Goal: Task Accomplishment & Management: Use online tool/utility

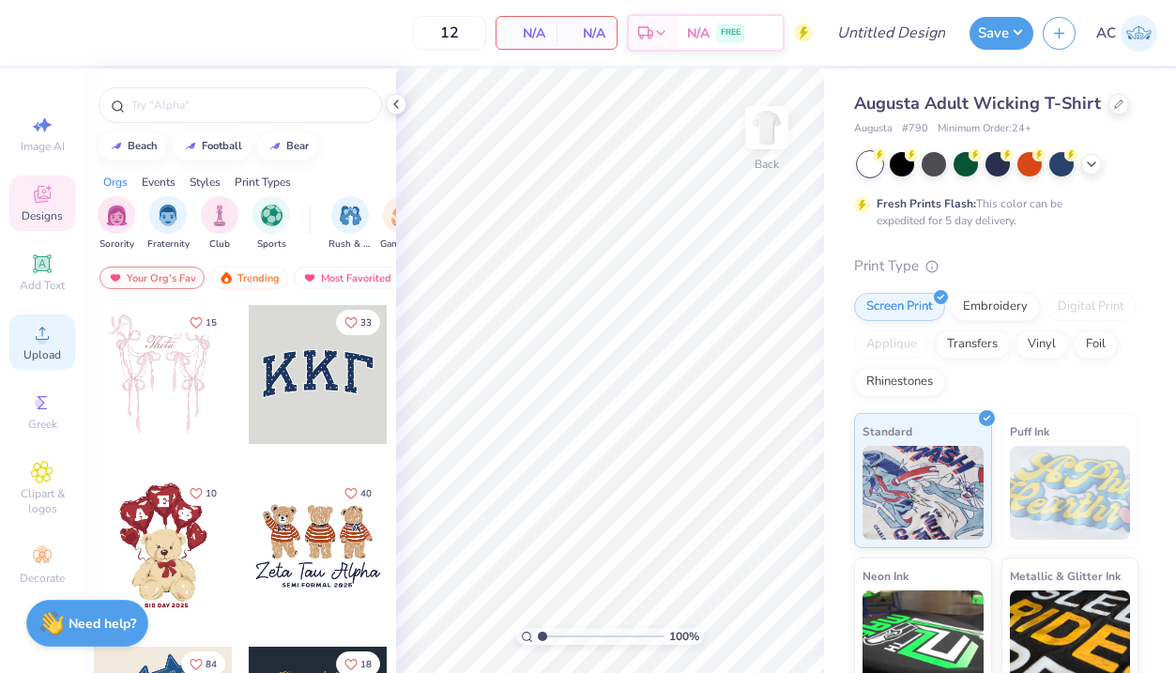
click at [34, 347] on span "Upload" at bounding box center [42, 354] width 38 height 15
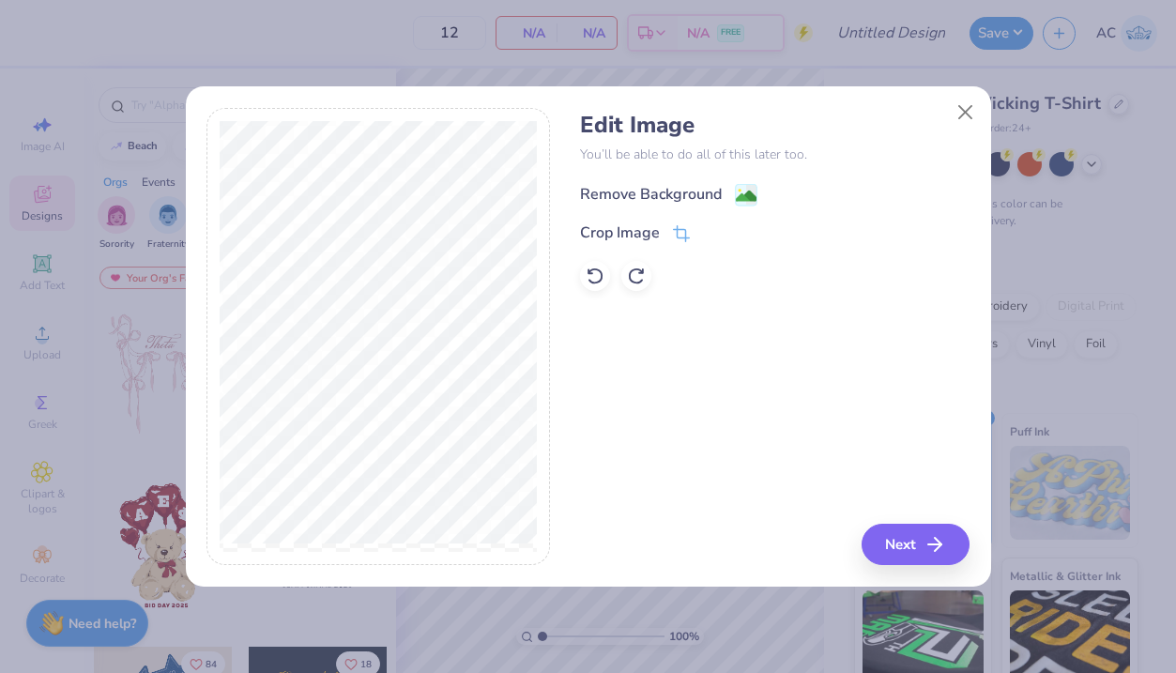
click at [705, 189] on div "Remove Background" at bounding box center [651, 194] width 142 height 23
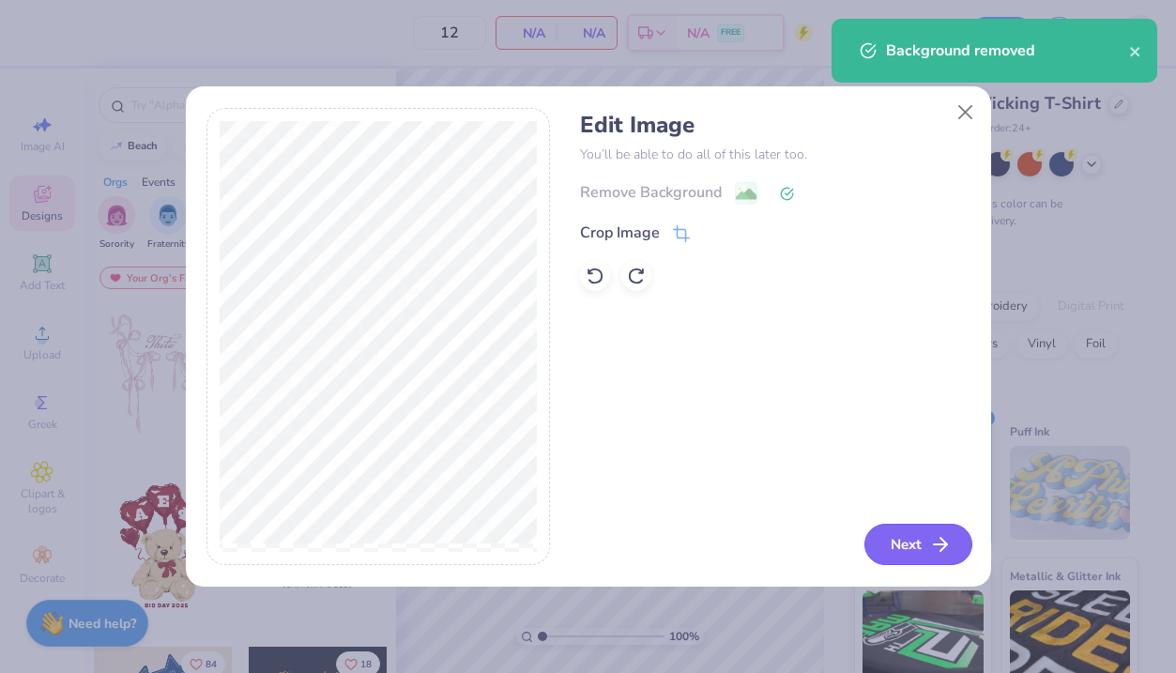
click at [906, 541] on button "Next" at bounding box center [918, 544] width 108 height 41
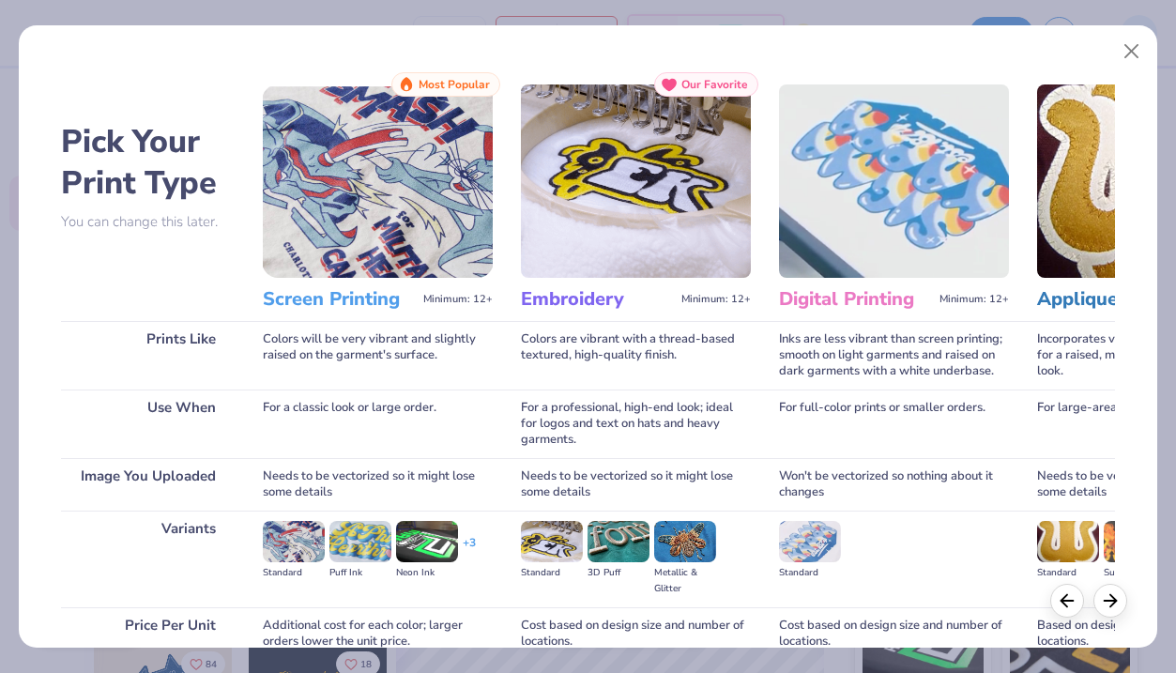
scroll to position [169, 0]
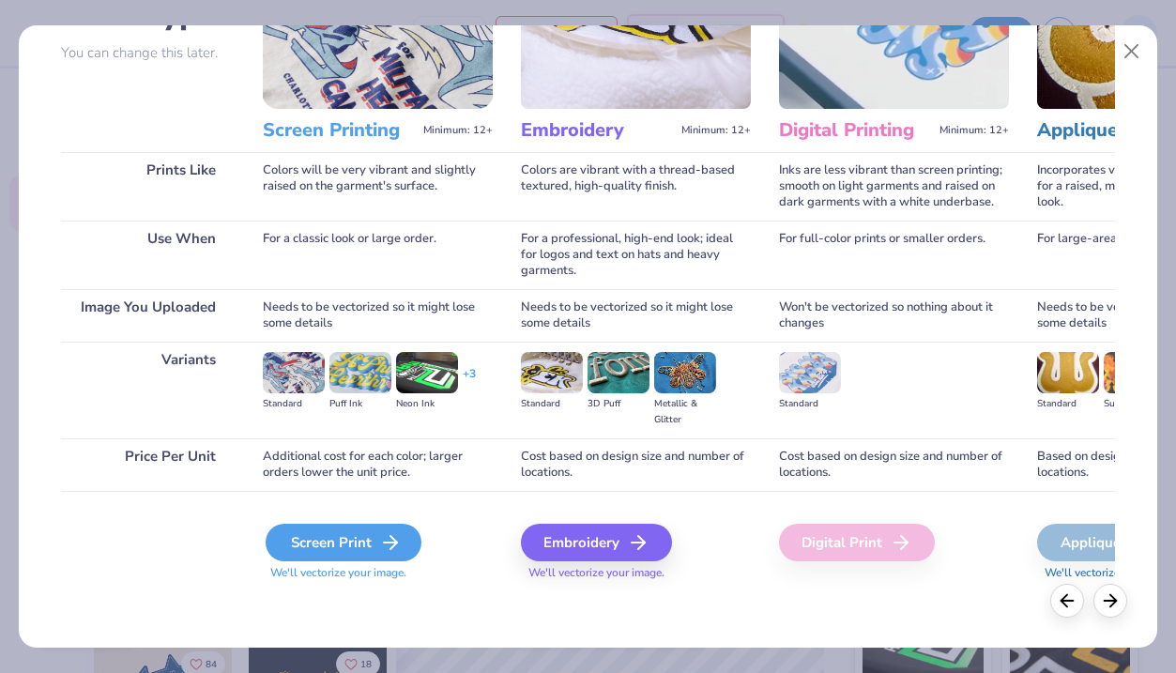
click at [341, 539] on div "Screen Print" at bounding box center [344, 543] width 156 height 38
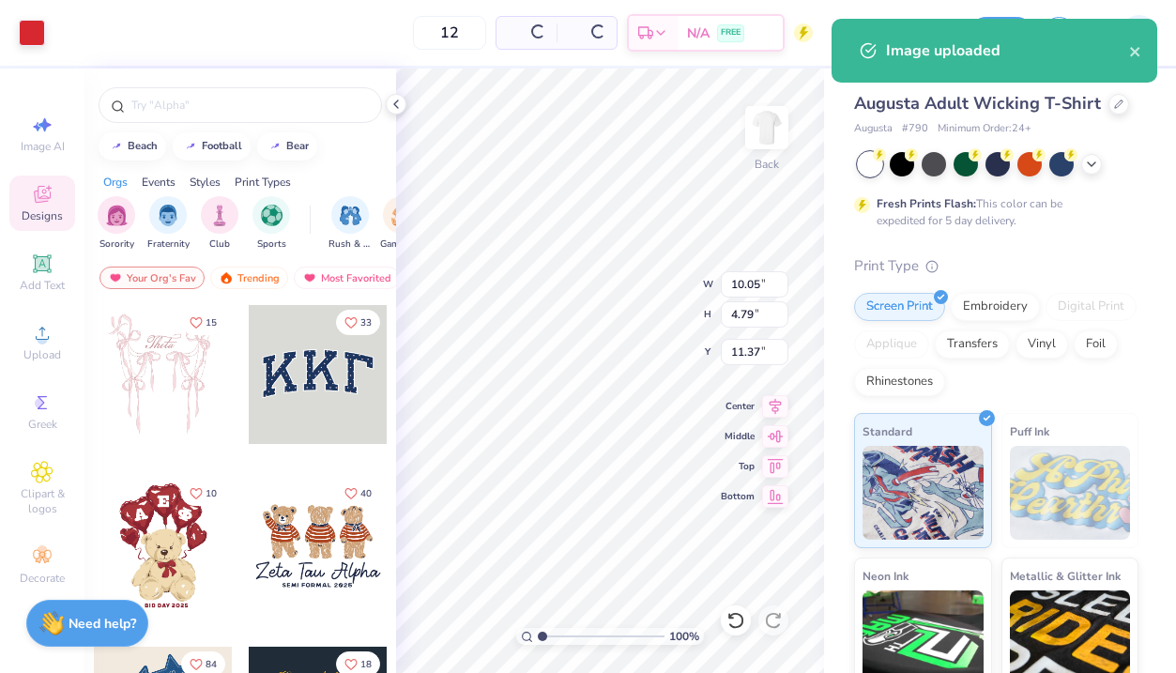
type input "10.05"
type input "4.79"
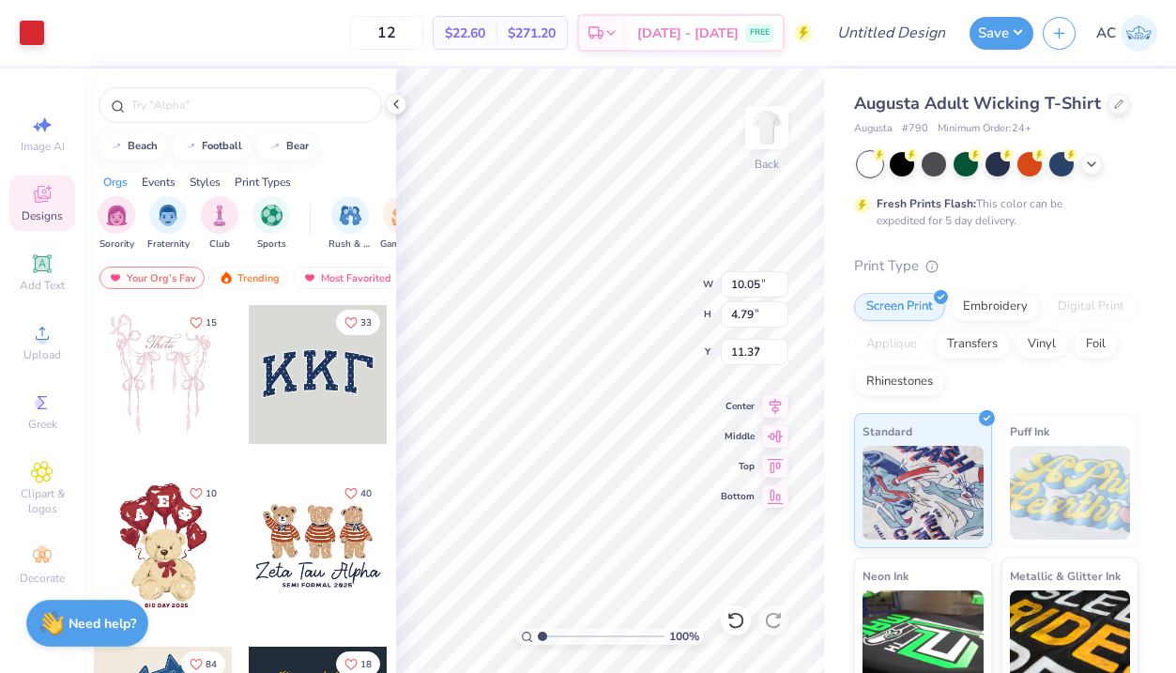
type input "3.00"
click at [23, 29] on div at bounding box center [32, 31] width 26 height 26
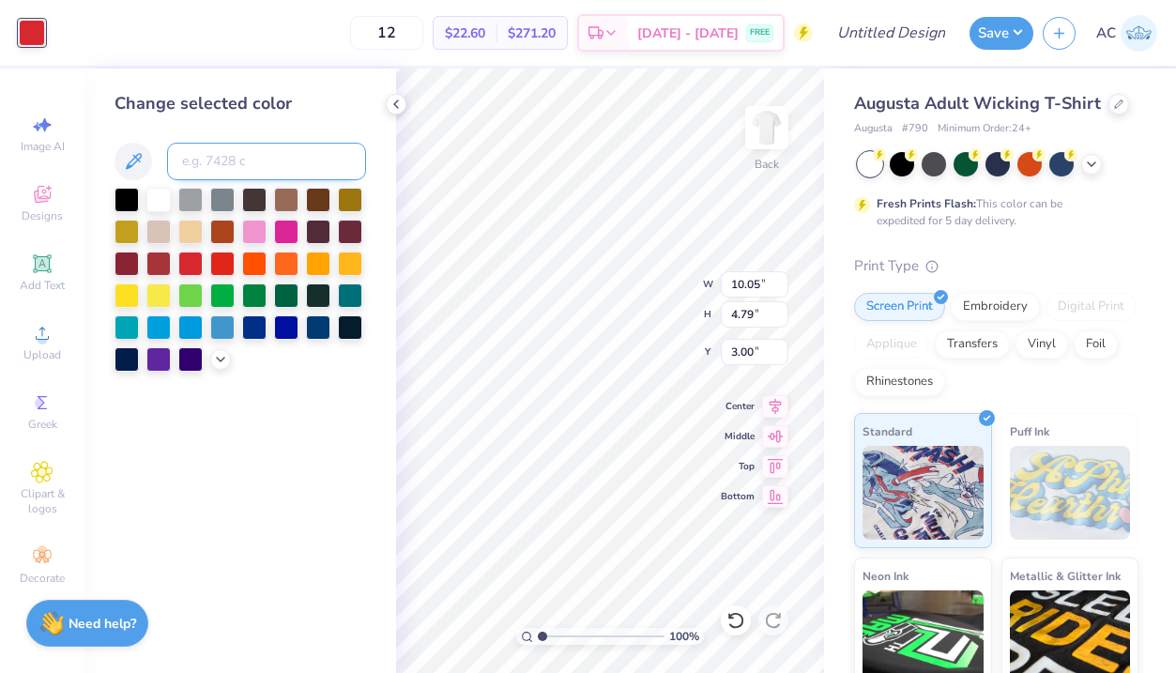
click at [211, 161] on input at bounding box center [266, 162] width 199 height 38
paste input "(#004225)"
click at [188, 156] on input "(#004225" at bounding box center [266, 162] width 199 height 38
click at [314, 163] on input "#004225" at bounding box center [266, 162] width 199 height 38
click at [189, 157] on input "#004225" at bounding box center [266, 162] width 199 height 38
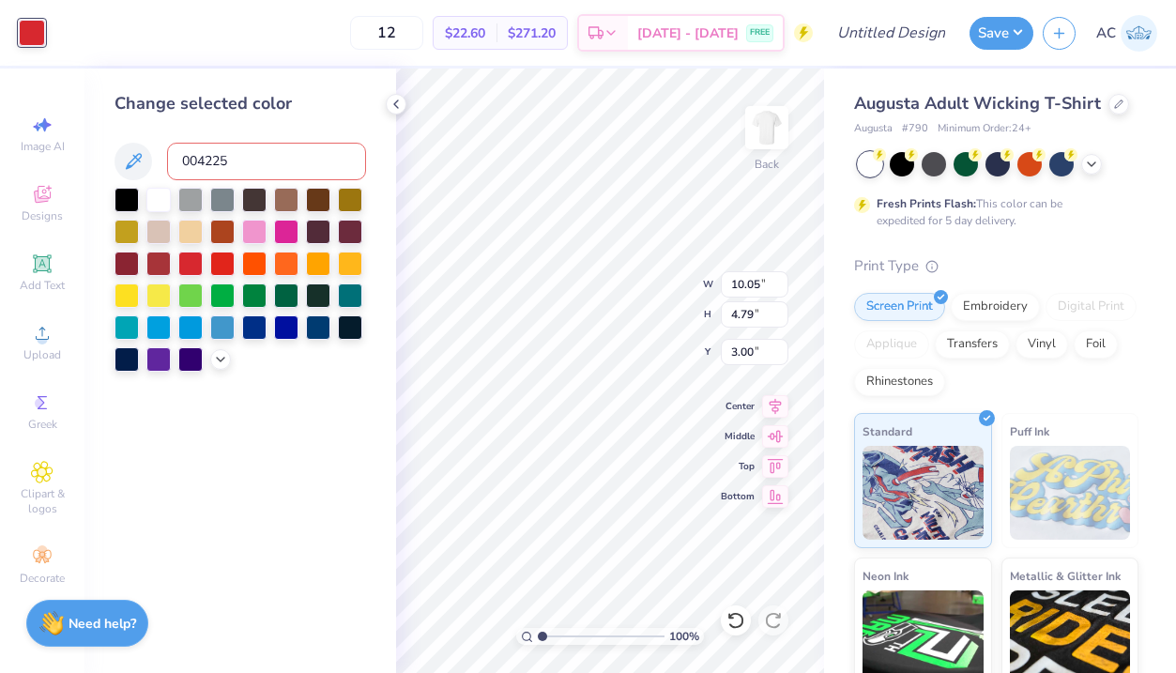
click at [269, 162] on input "004225" at bounding box center [266, 162] width 199 height 38
type input "004225"
click at [223, 360] on icon at bounding box center [220, 357] width 15 height 15
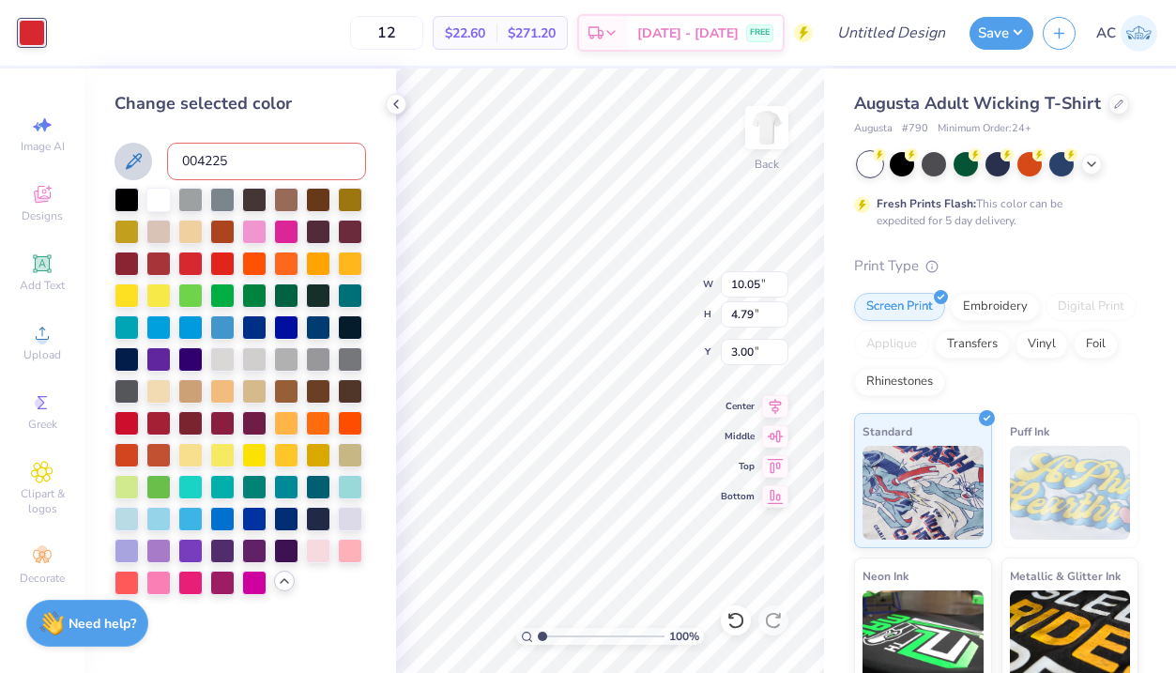
click at [130, 168] on icon at bounding box center [133, 161] width 23 height 23
click at [130, 158] on icon at bounding box center [133, 161] width 23 height 23
click at [35, 348] on span "Upload" at bounding box center [42, 354] width 38 height 15
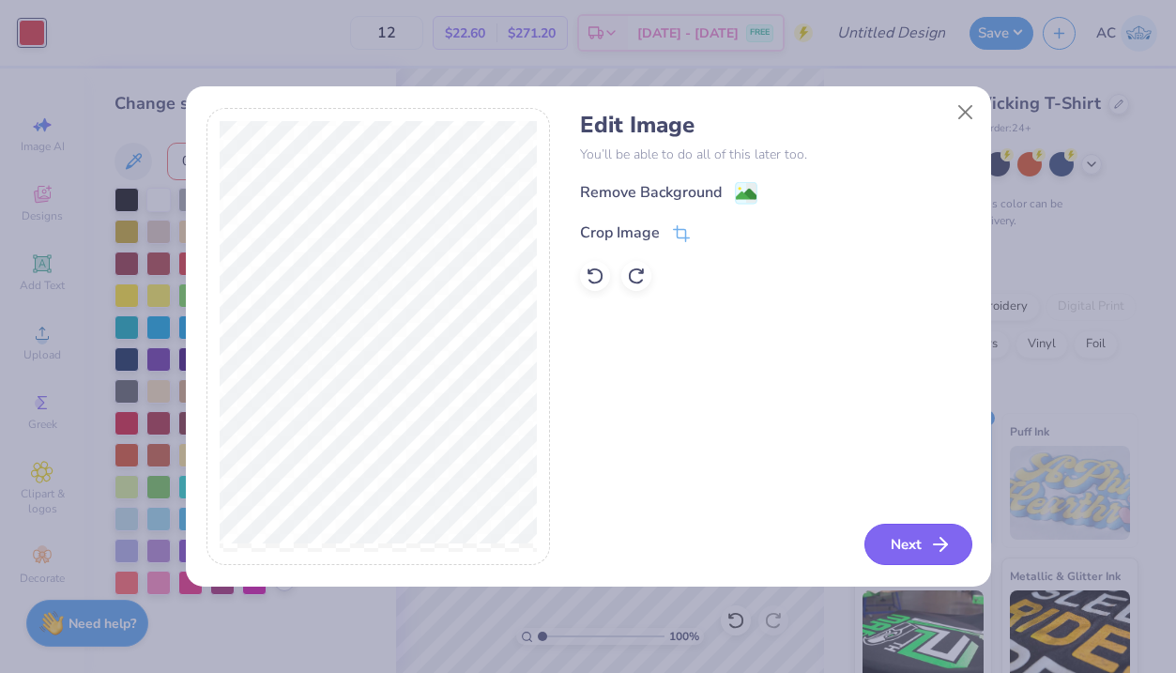
click at [917, 537] on button "Next" at bounding box center [918, 544] width 108 height 41
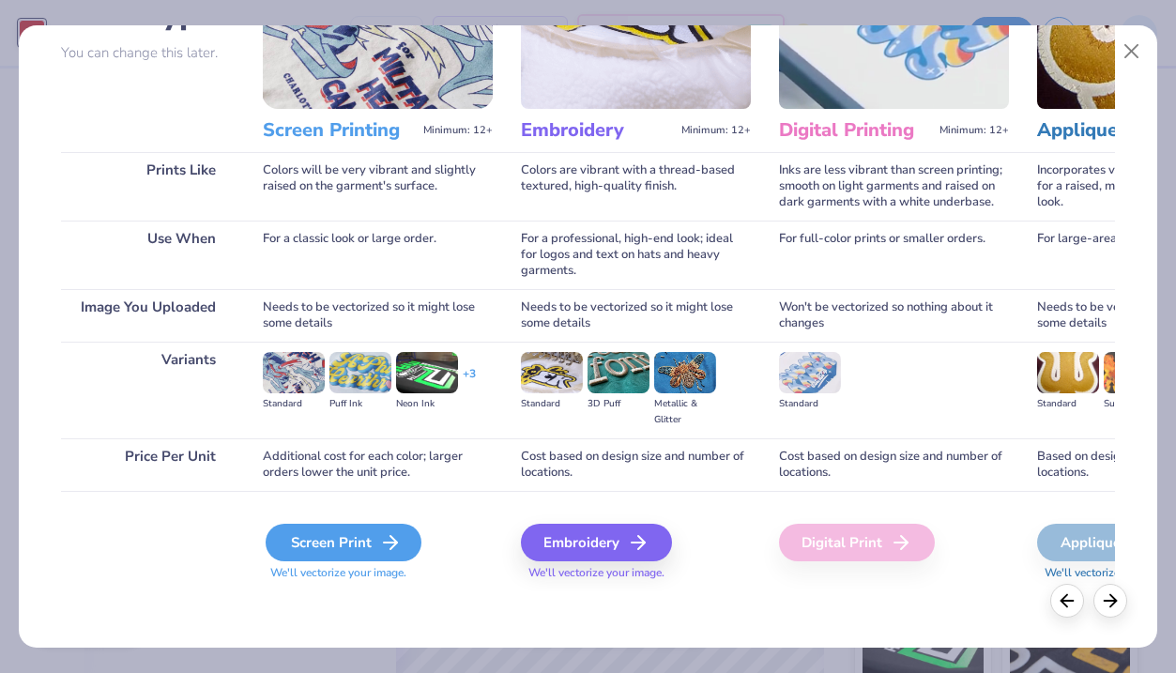
click at [377, 555] on div "Screen Print" at bounding box center [344, 543] width 156 height 38
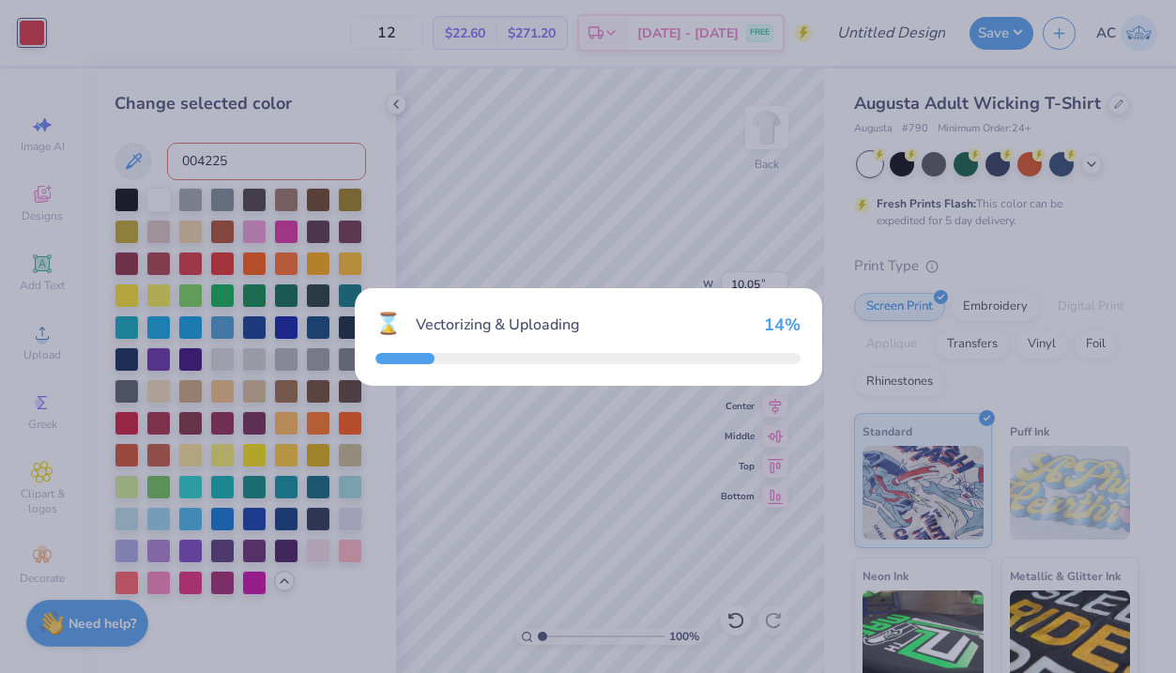
type input "8.00"
type input "6.55"
type input "9.73"
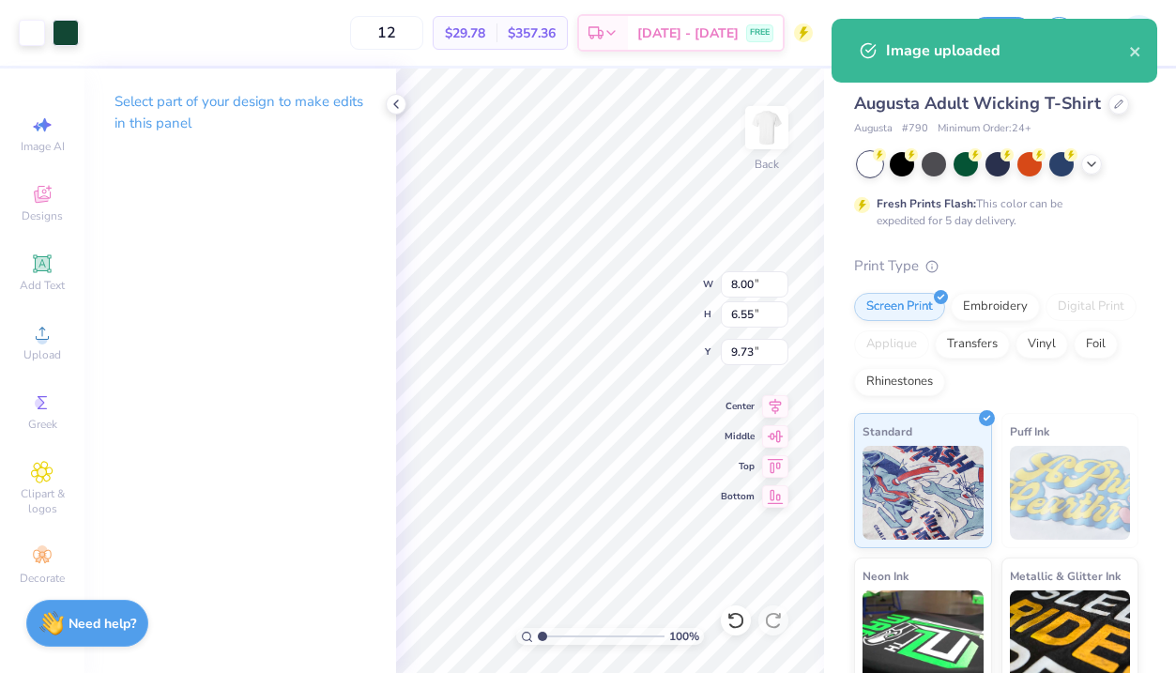
type input "10.05"
type input "4.79"
type input "3.00"
click at [38, 31] on div at bounding box center [32, 31] width 26 height 26
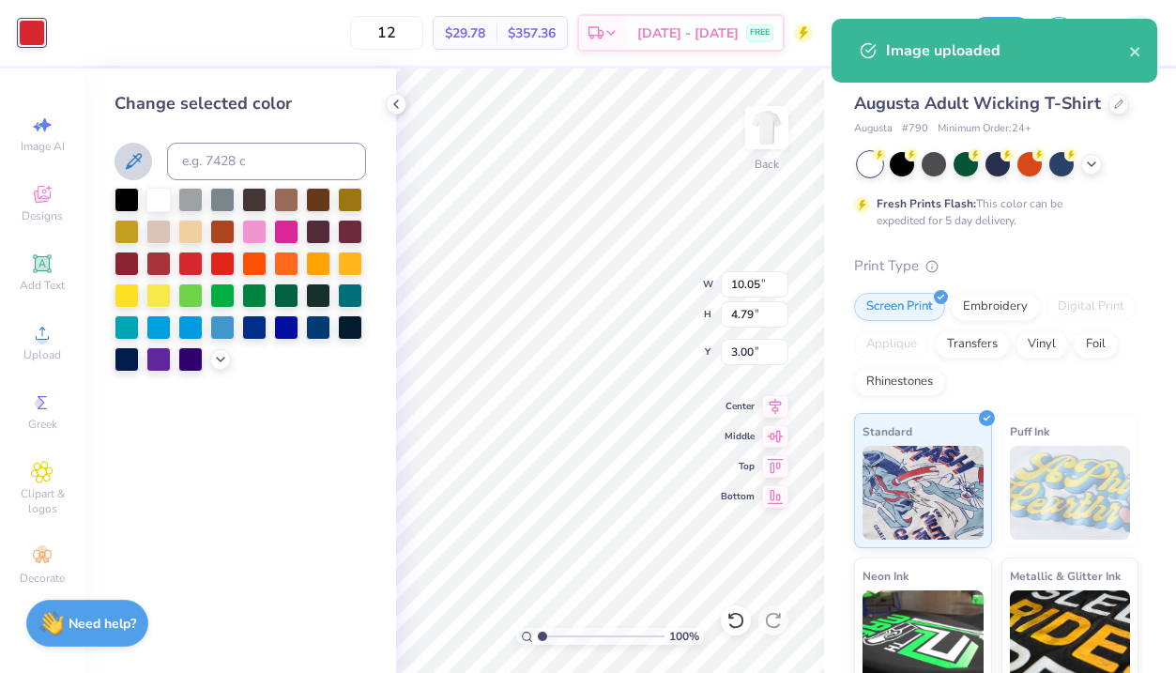
click at [132, 168] on icon at bounding box center [133, 161] width 23 height 23
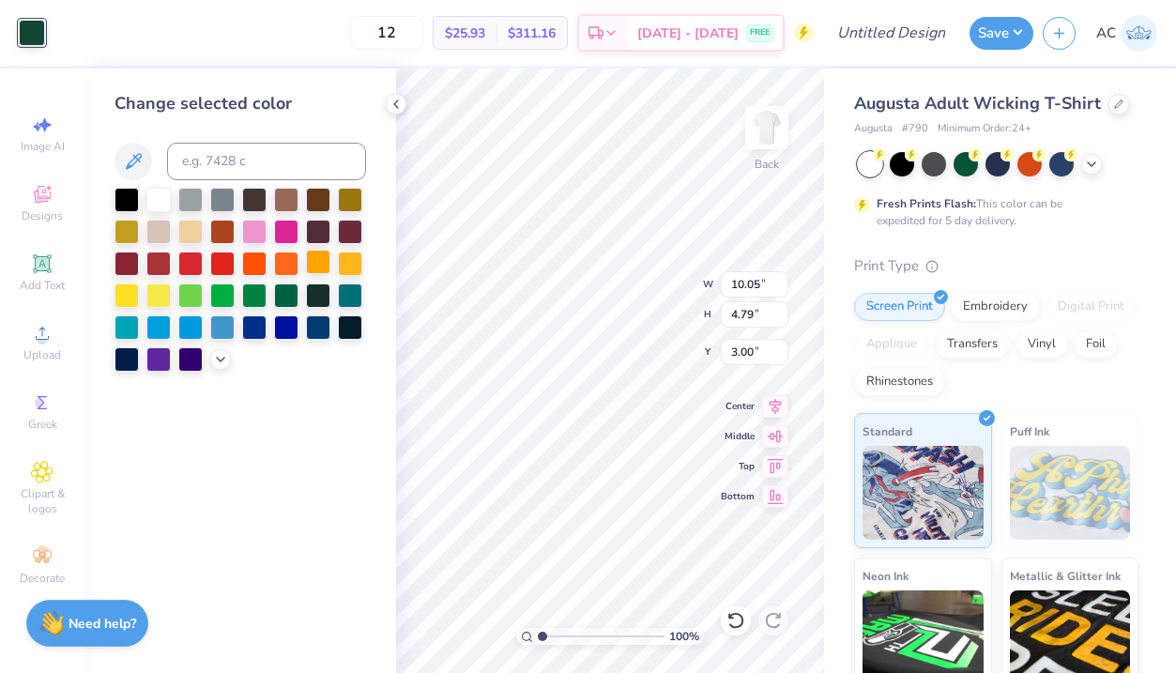
type input "8.00"
type input "6.55"
type input "9.73"
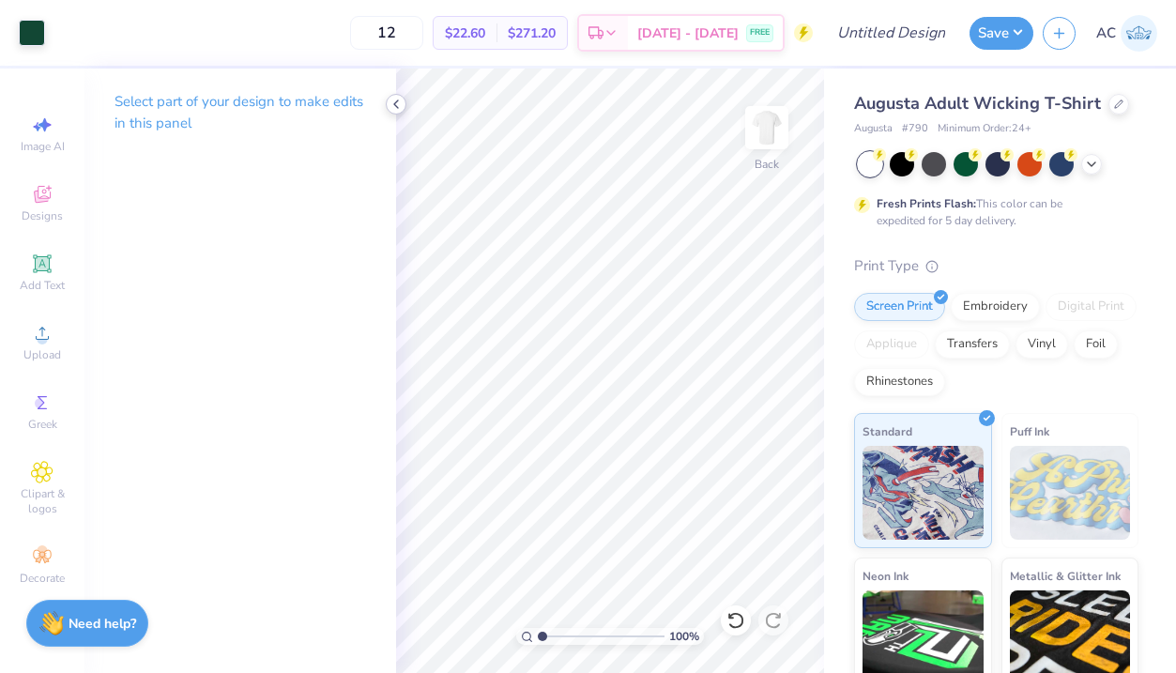
click at [394, 97] on icon at bounding box center [395, 104] width 15 height 15
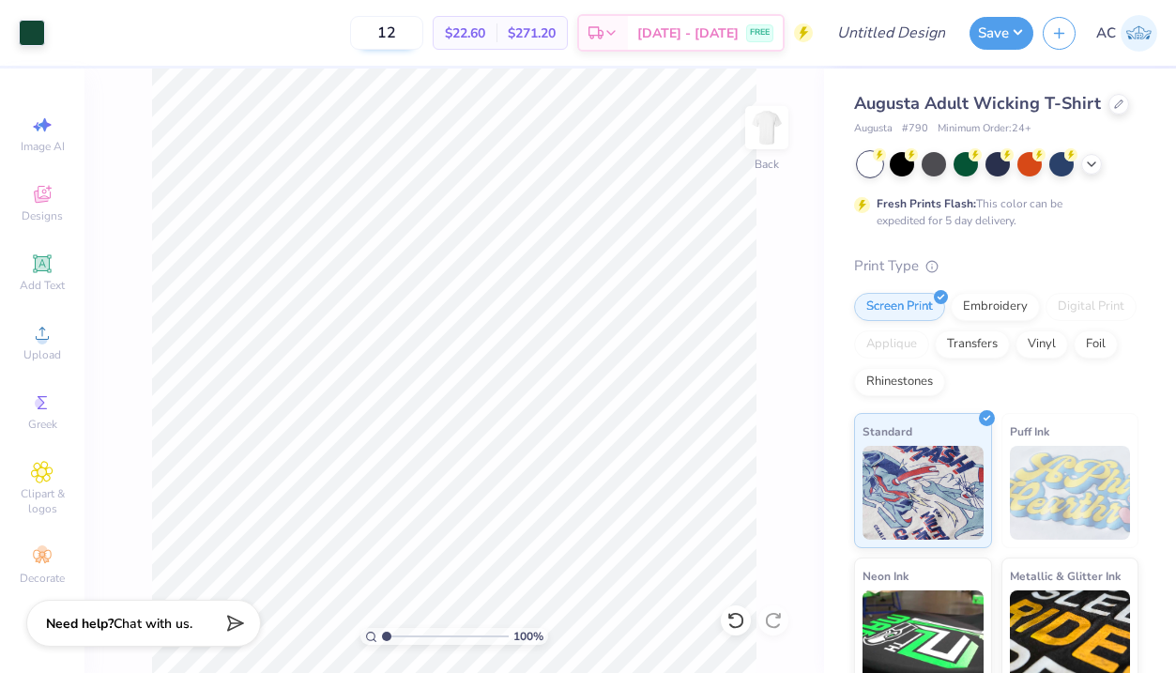
click at [423, 35] on input "12" at bounding box center [386, 33] width 73 height 34
click at [886, 157] on circle at bounding box center [879, 154] width 13 height 13
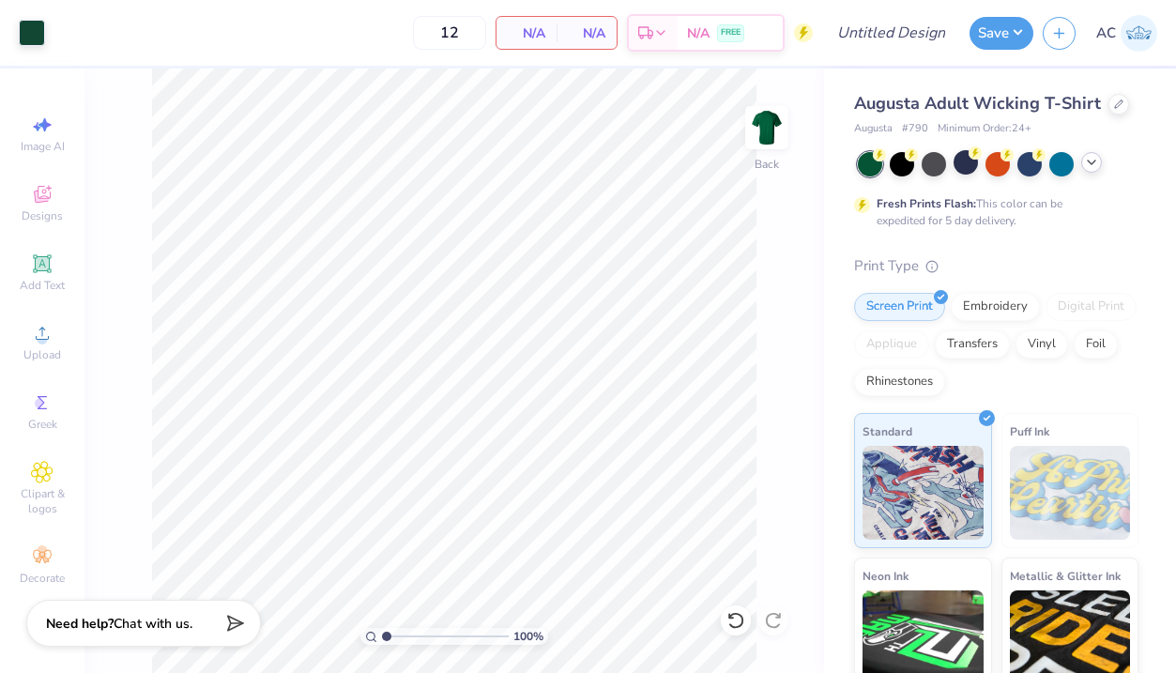
click at [1089, 162] on polyline at bounding box center [1092, 162] width 8 height 4
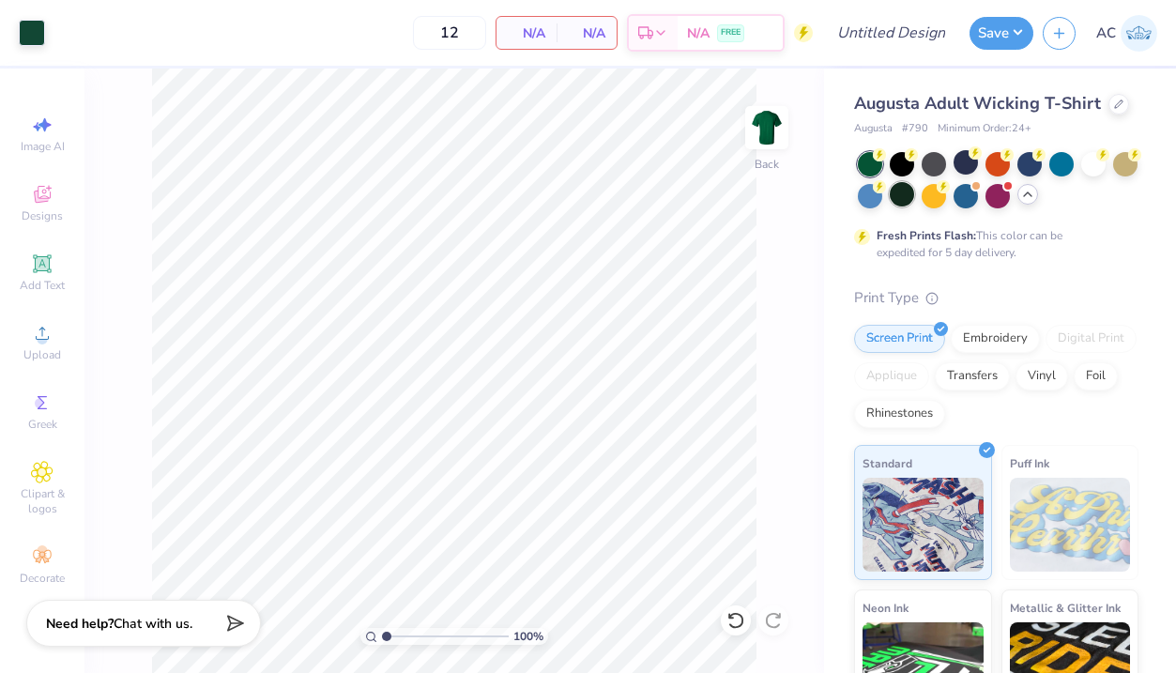
click at [904, 190] on div at bounding box center [902, 194] width 24 height 24
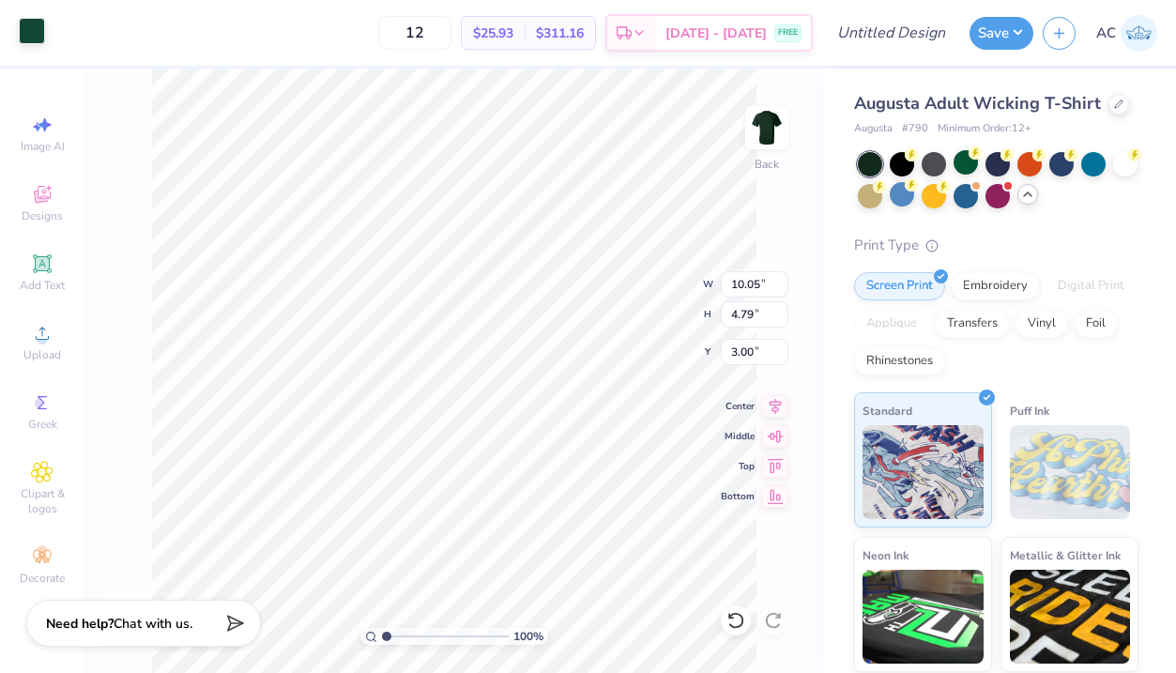
click at [38, 25] on div at bounding box center [32, 31] width 26 height 26
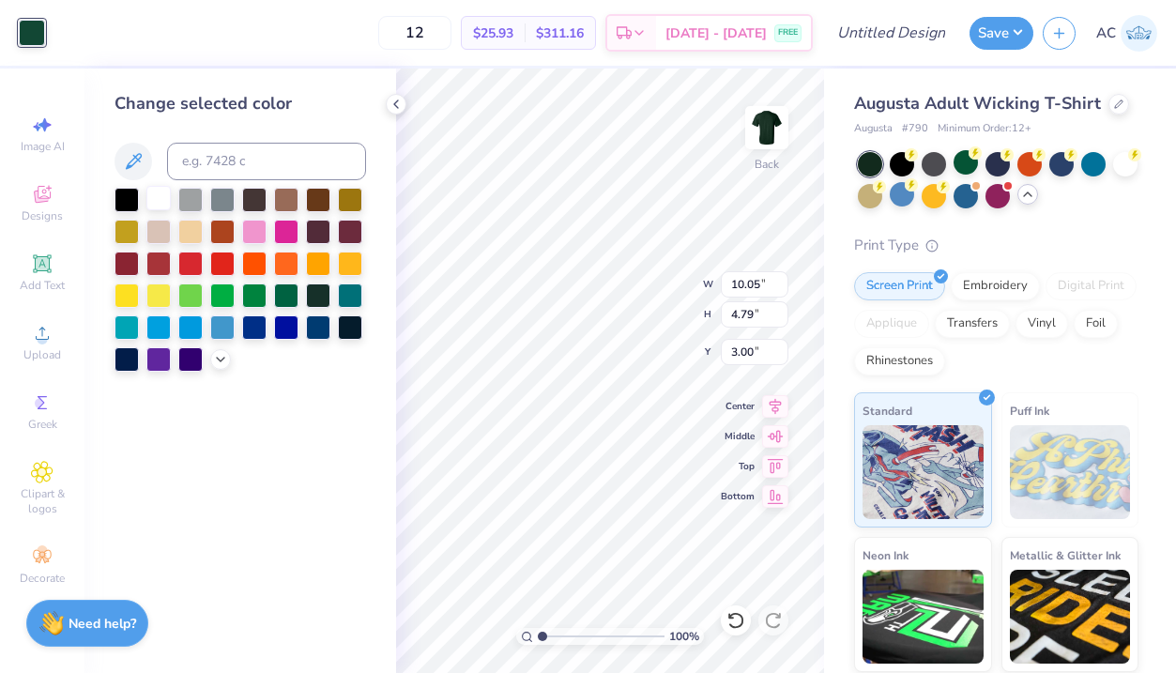
click at [151, 197] on div at bounding box center [158, 198] width 24 height 24
click at [393, 102] on icon at bounding box center [395, 104] width 15 height 15
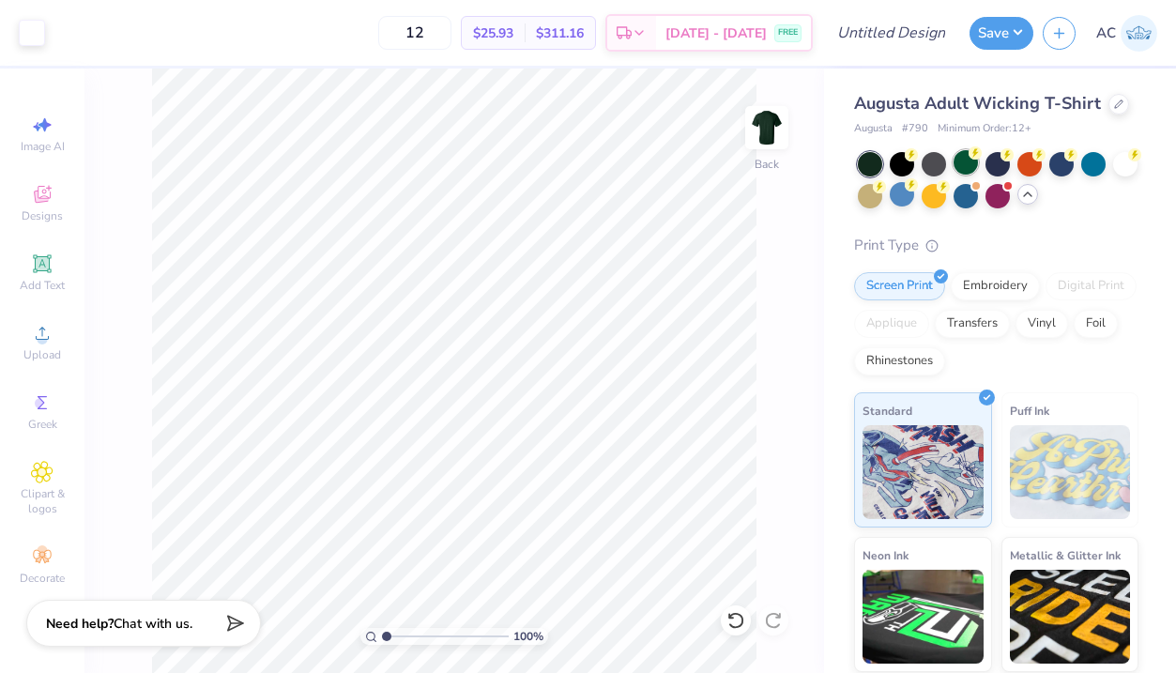
click at [954, 163] on div at bounding box center [965, 162] width 24 height 24
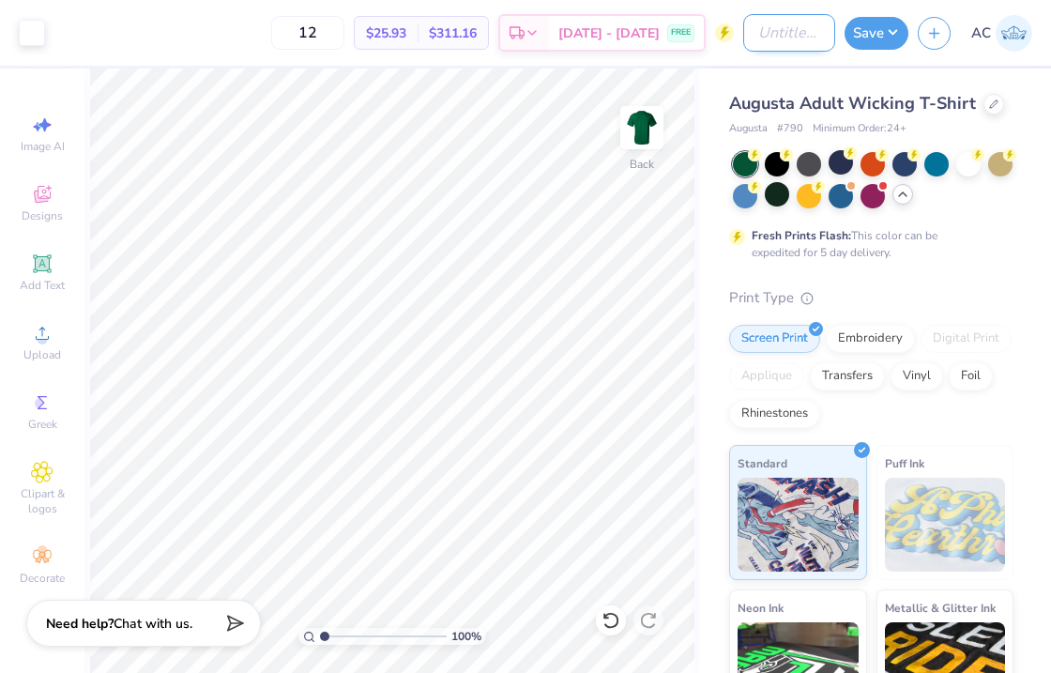
click at [796, 32] on input "Design Title" at bounding box center [789, 33] width 92 height 38
type input "Pickle Shirt"
click at [888, 42] on button "Save" at bounding box center [877, 30] width 64 height 33
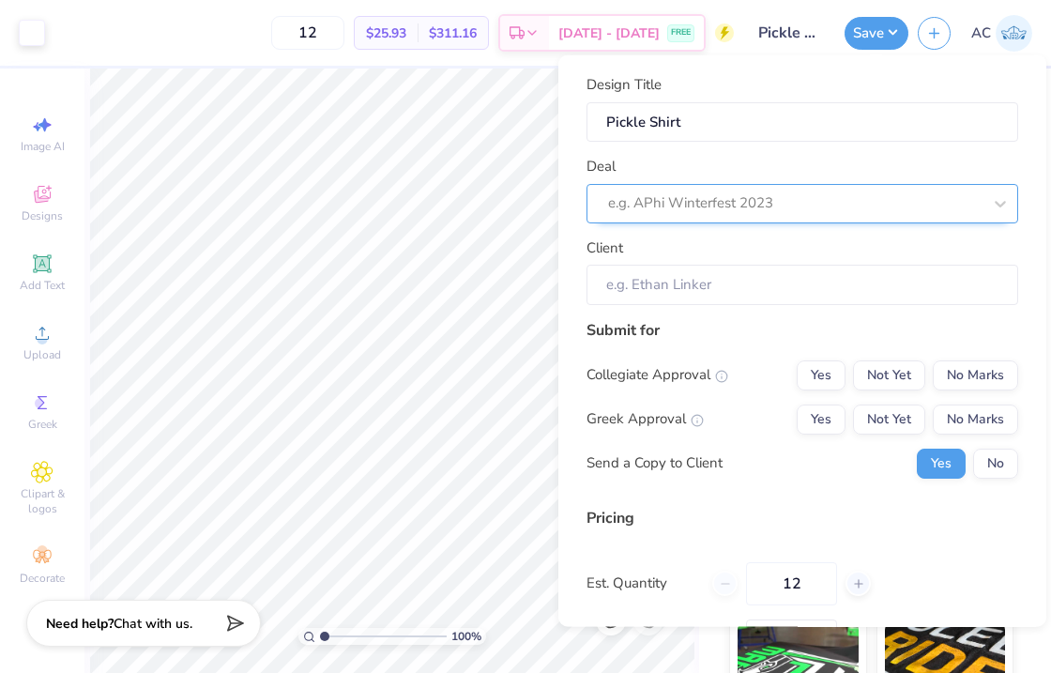
click at [772, 206] on div at bounding box center [794, 202] width 373 height 25
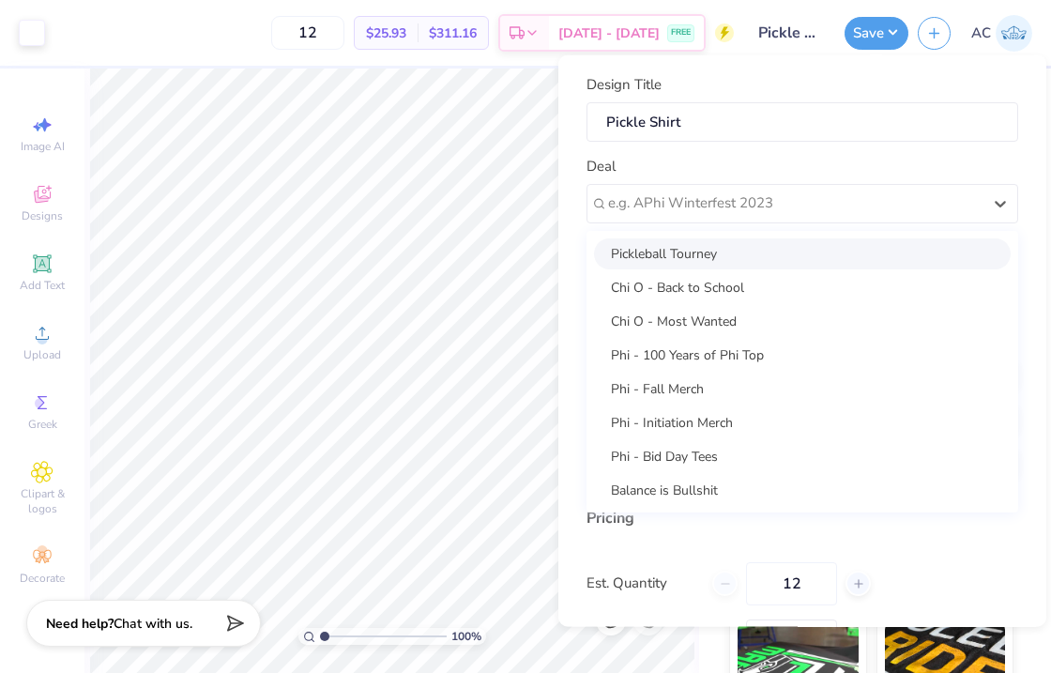
click at [739, 252] on div "Pickleball Tourney" at bounding box center [802, 252] width 417 height 31
type input "[PERSON_NAME]"
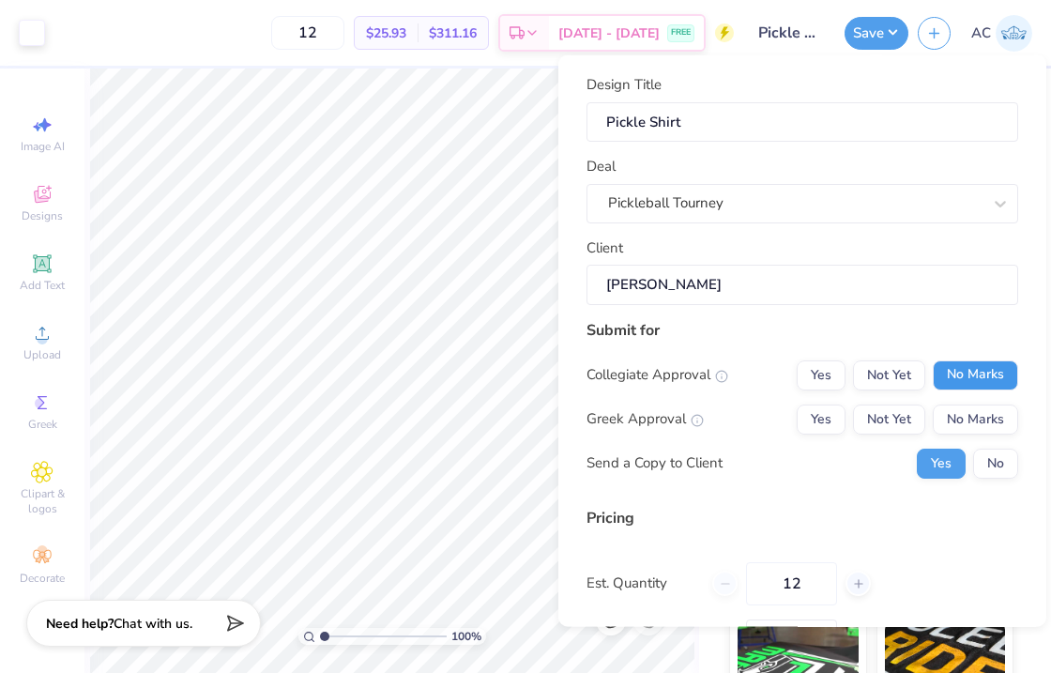
click at [963, 380] on button "No Marks" at bounding box center [975, 374] width 85 height 30
click at [963, 415] on button "No Marks" at bounding box center [975, 419] width 85 height 30
click at [991, 465] on button "No" at bounding box center [995, 463] width 45 height 30
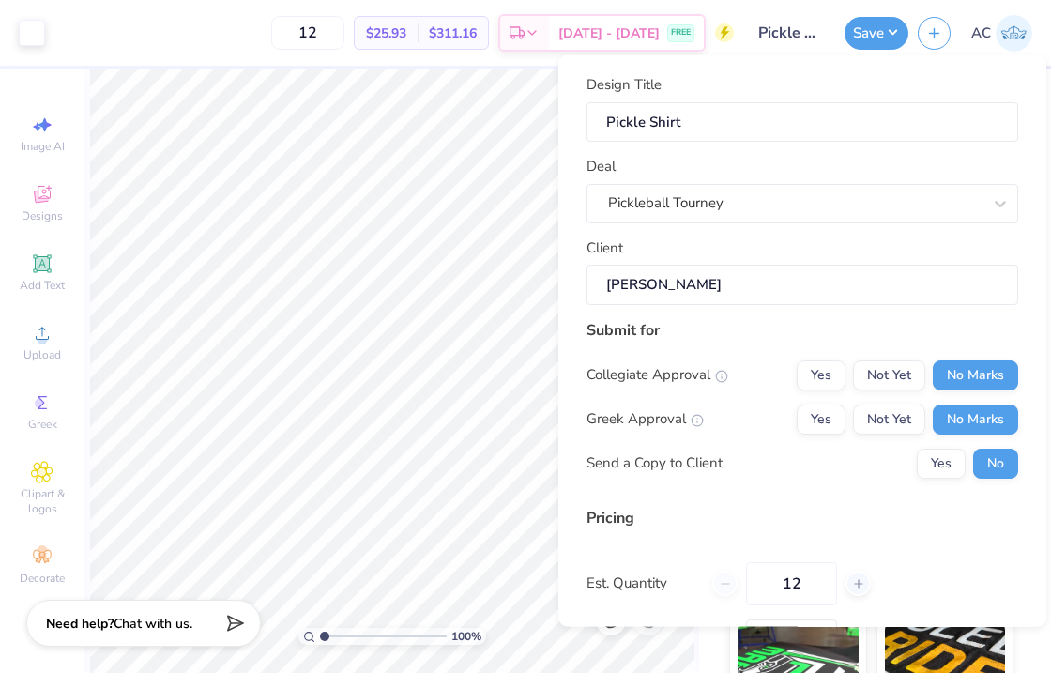
scroll to position [144, 0]
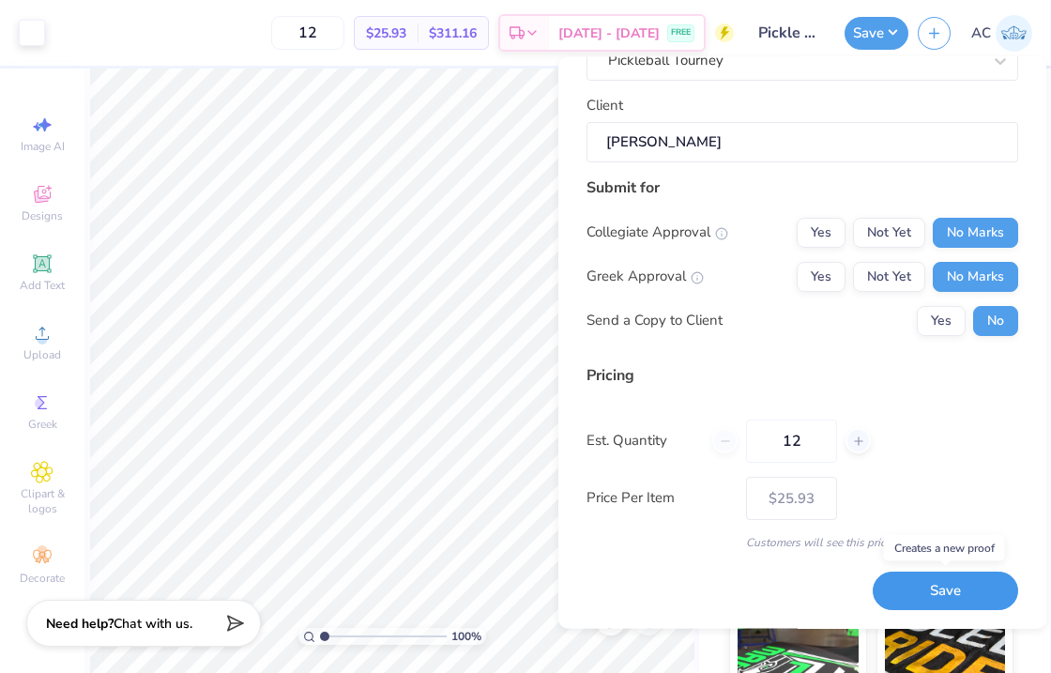
click at [937, 587] on button "Save" at bounding box center [945, 591] width 145 height 38
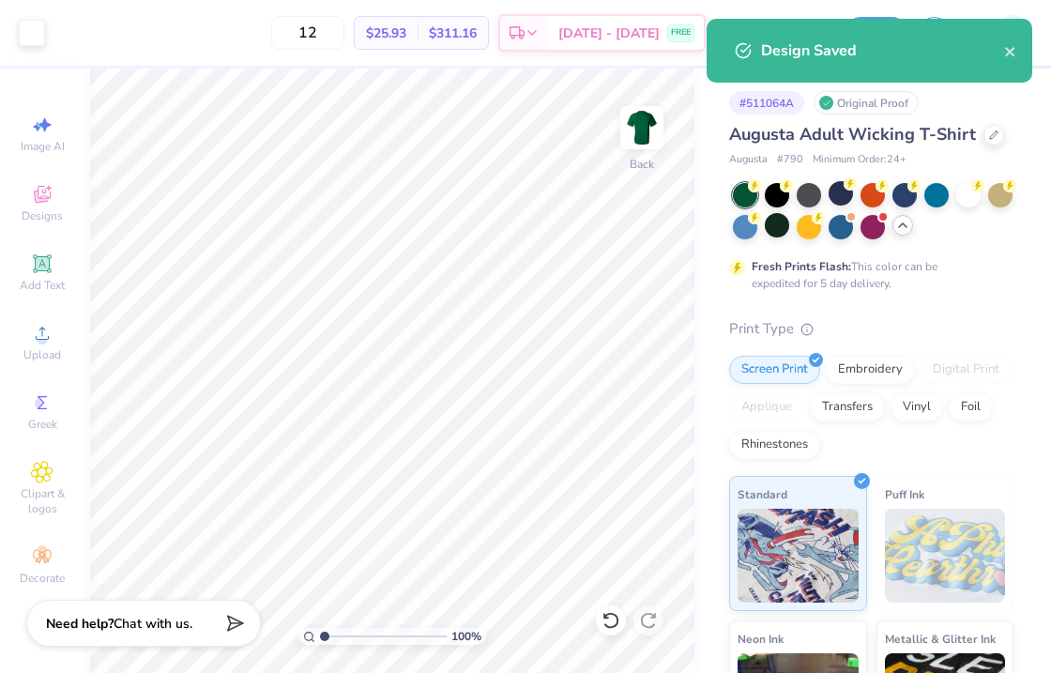
type input "$25.93"
click at [784, 220] on div at bounding box center [777, 225] width 24 height 24
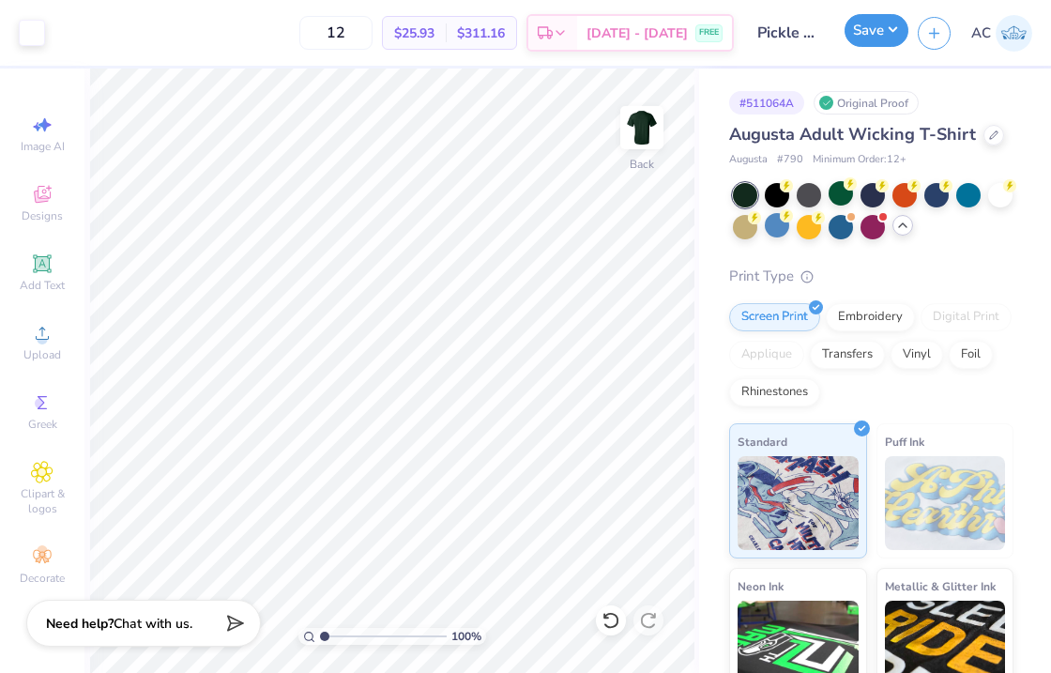
click at [878, 43] on button "Save" at bounding box center [877, 30] width 64 height 33
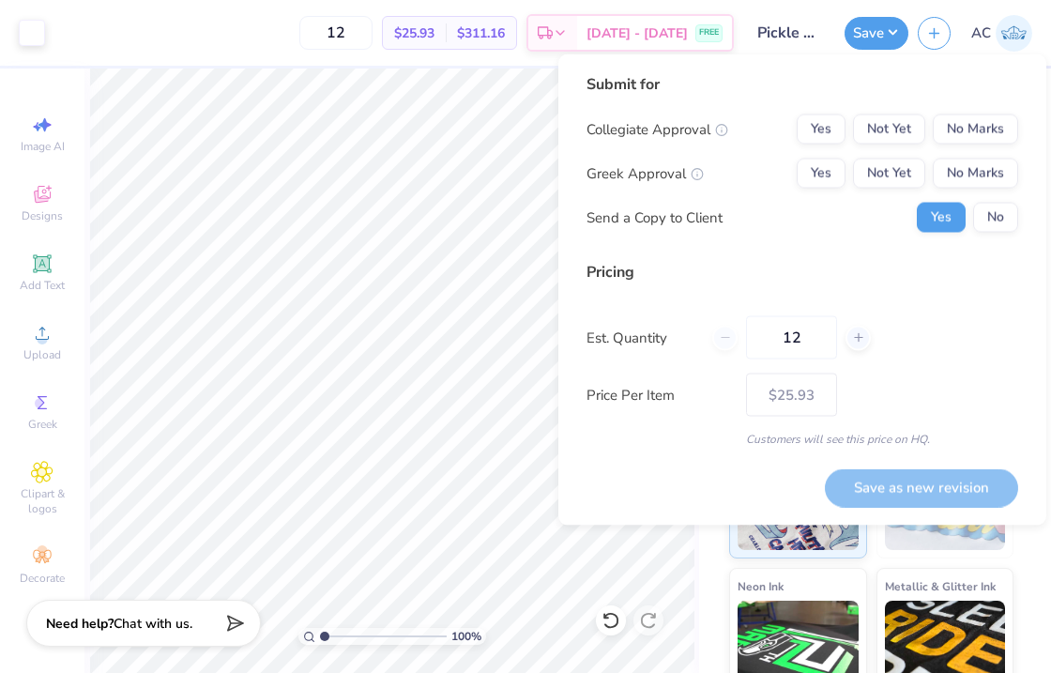
click at [977, 145] on div "Collegiate Approval Yes Not Yet No Marks Greek Approval Yes Not Yet No Marks Se…" at bounding box center [802, 173] width 432 height 118
click at [977, 167] on button "No Marks" at bounding box center [975, 174] width 85 height 30
click at [977, 124] on button "No Marks" at bounding box center [975, 129] width 85 height 30
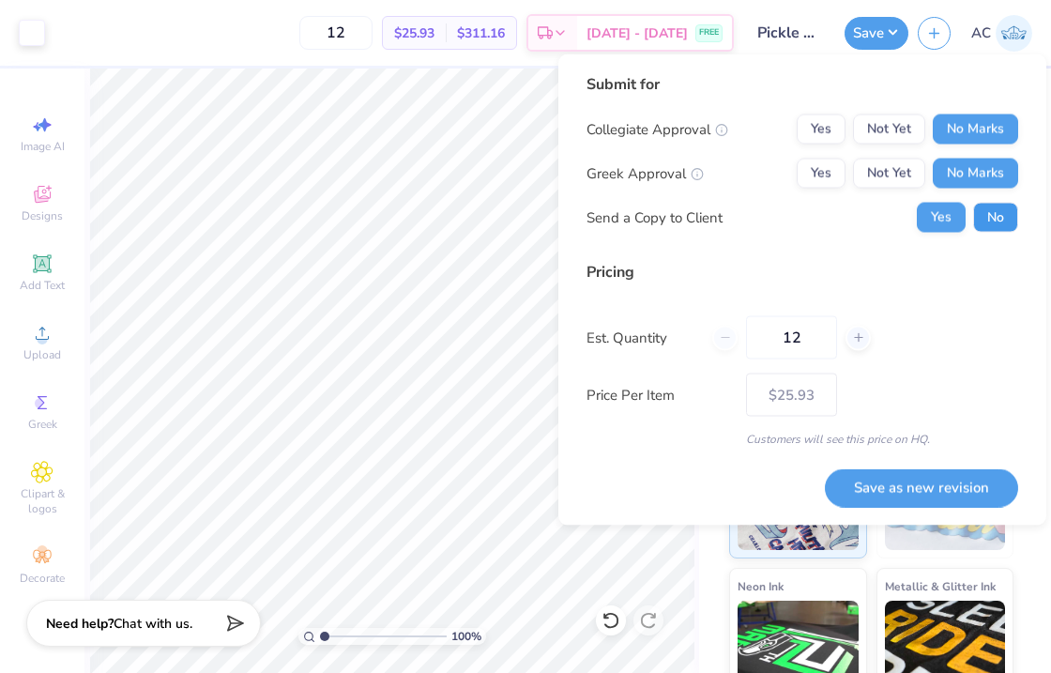
click at [1004, 219] on button "No" at bounding box center [995, 218] width 45 height 30
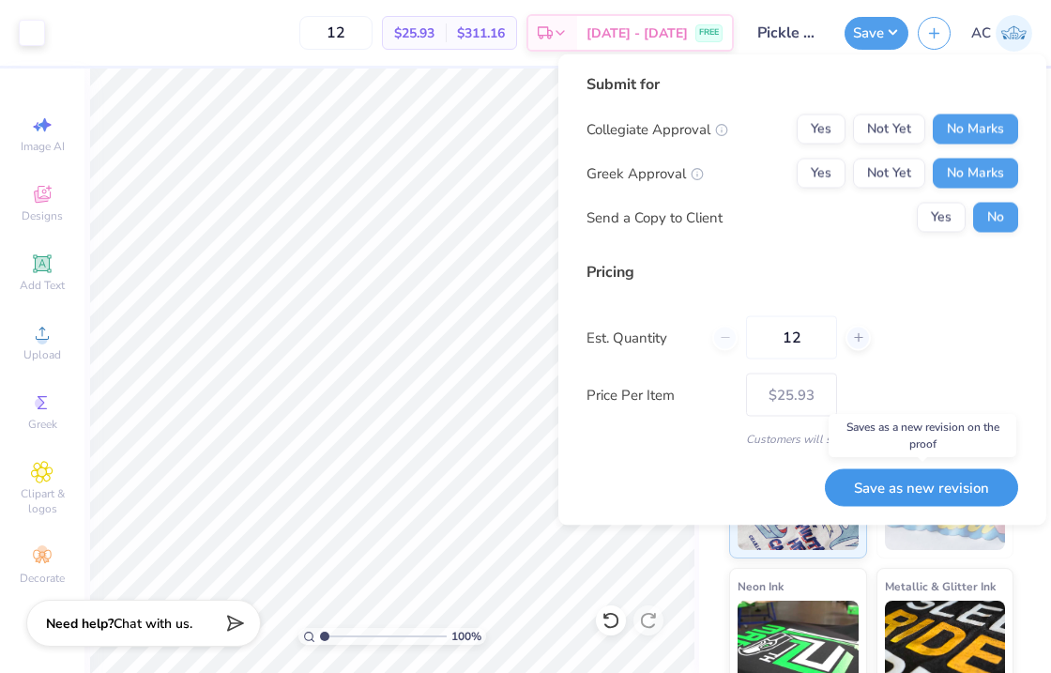
click at [922, 484] on button "Save as new revision" at bounding box center [921, 487] width 193 height 38
type input "$25.93"
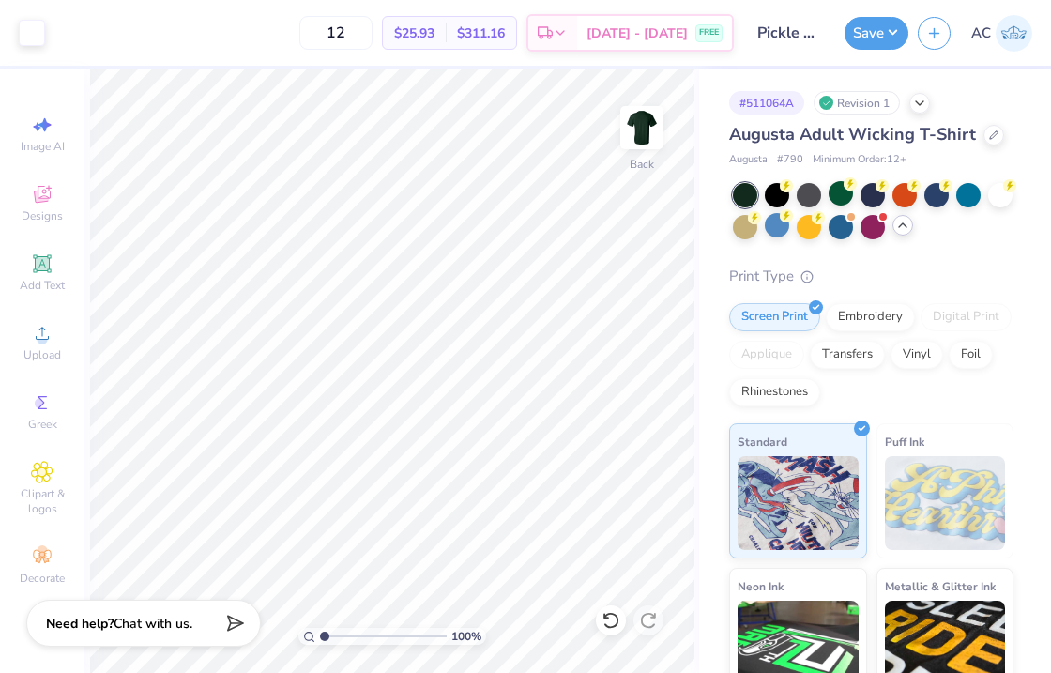
click at [900, 226] on icon at bounding box center [902, 225] width 15 height 15
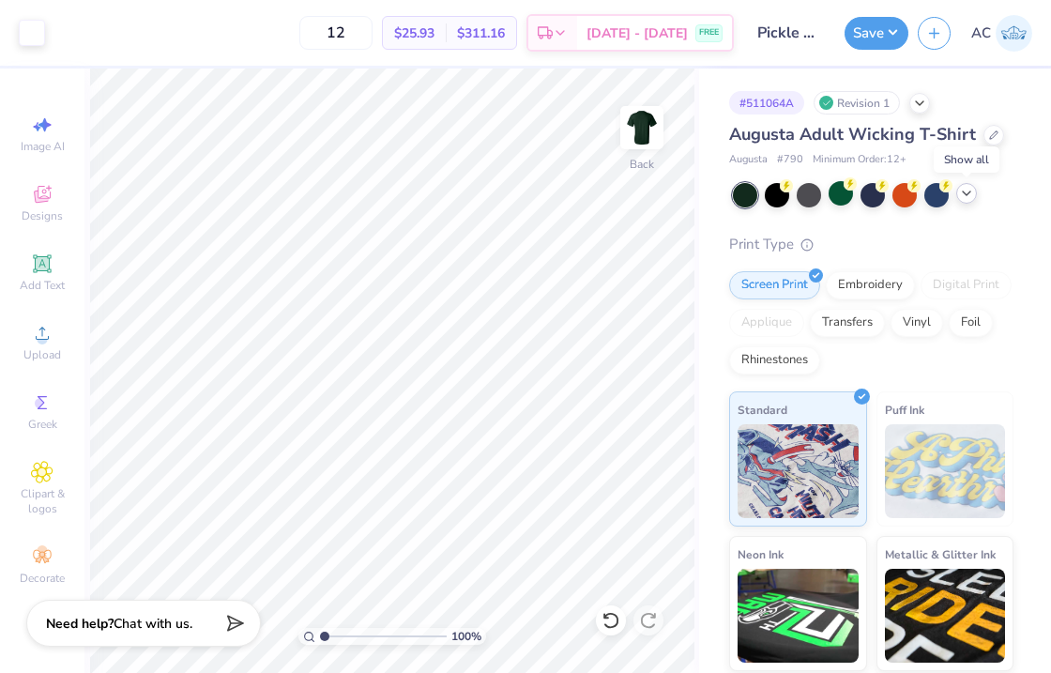
click at [962, 194] on icon at bounding box center [966, 193] width 15 height 15
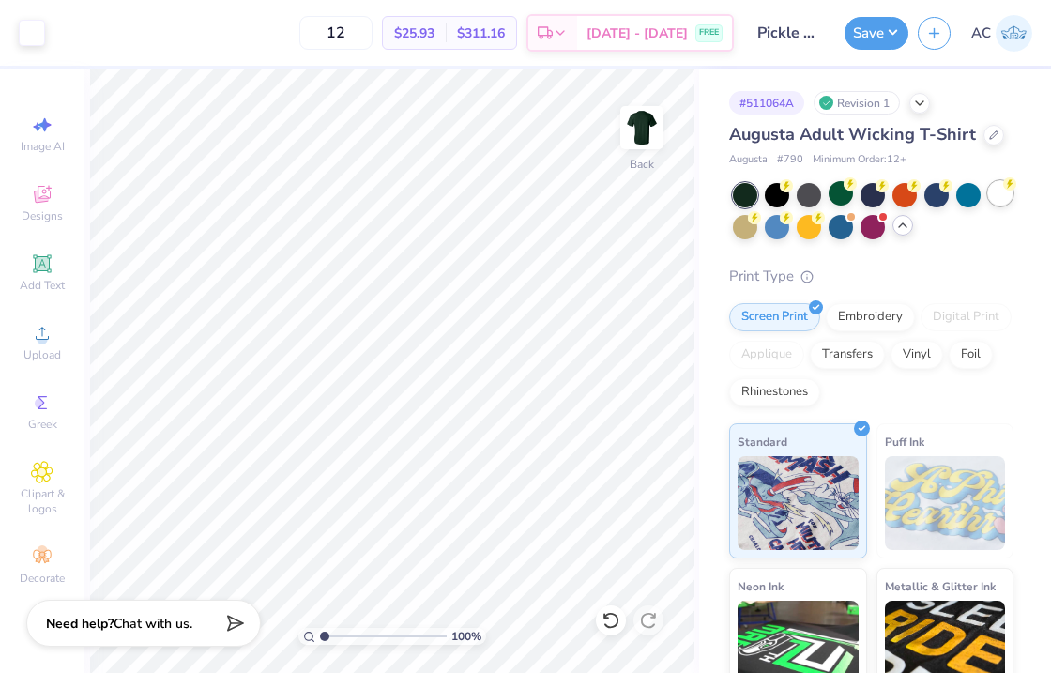
click at [1001, 194] on div at bounding box center [1000, 193] width 24 height 24
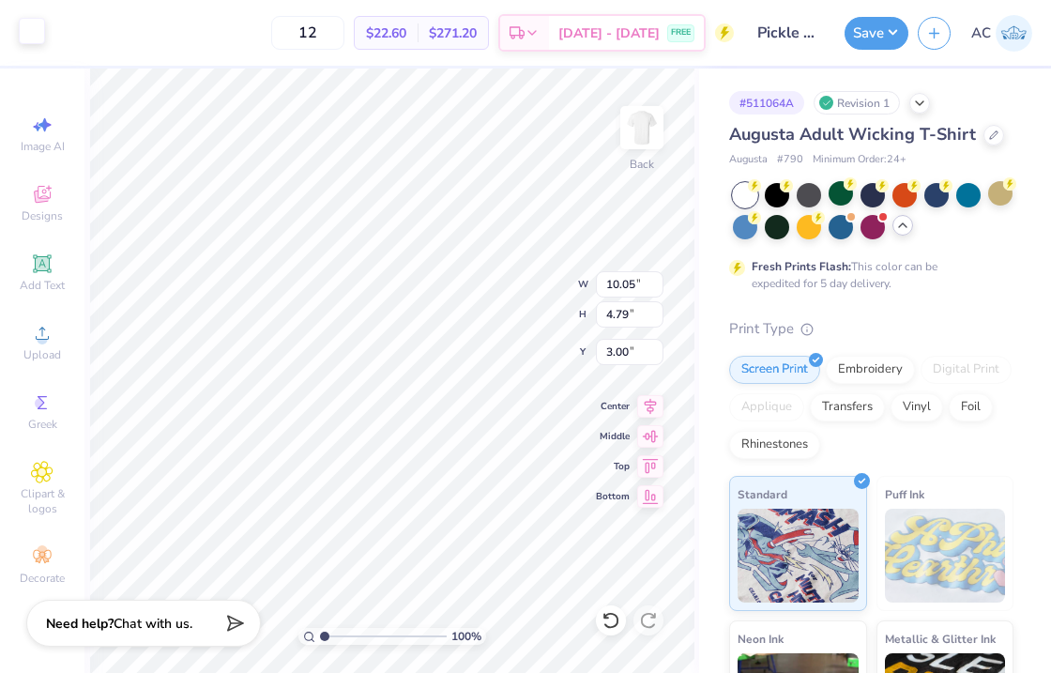
click at [30, 30] on div at bounding box center [32, 31] width 26 height 26
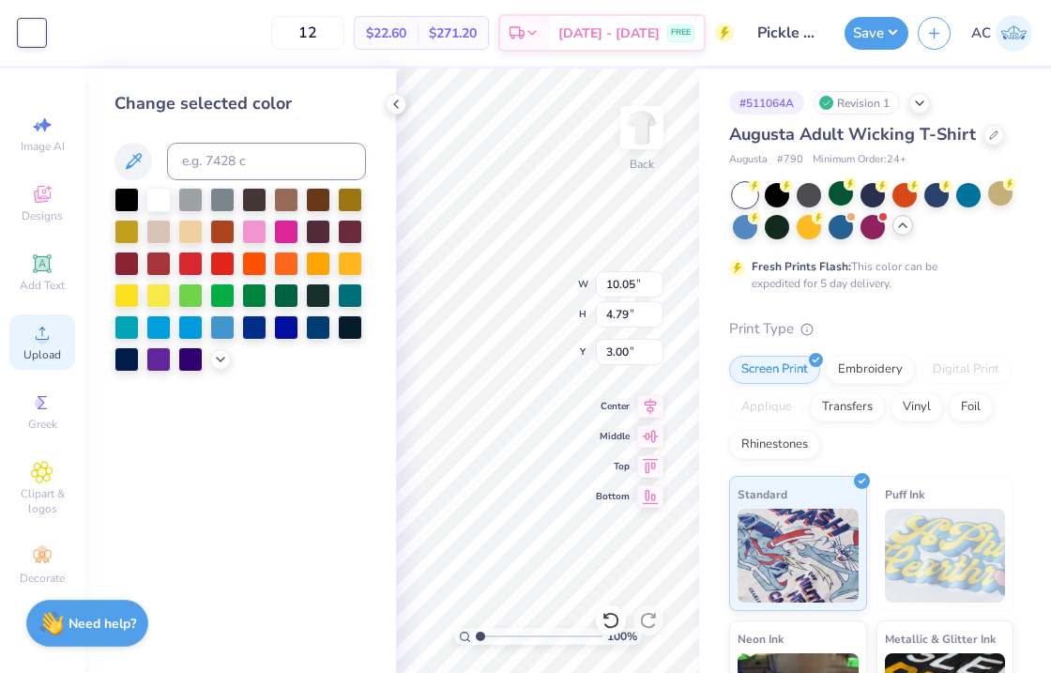
click at [42, 322] on icon at bounding box center [42, 333] width 23 height 23
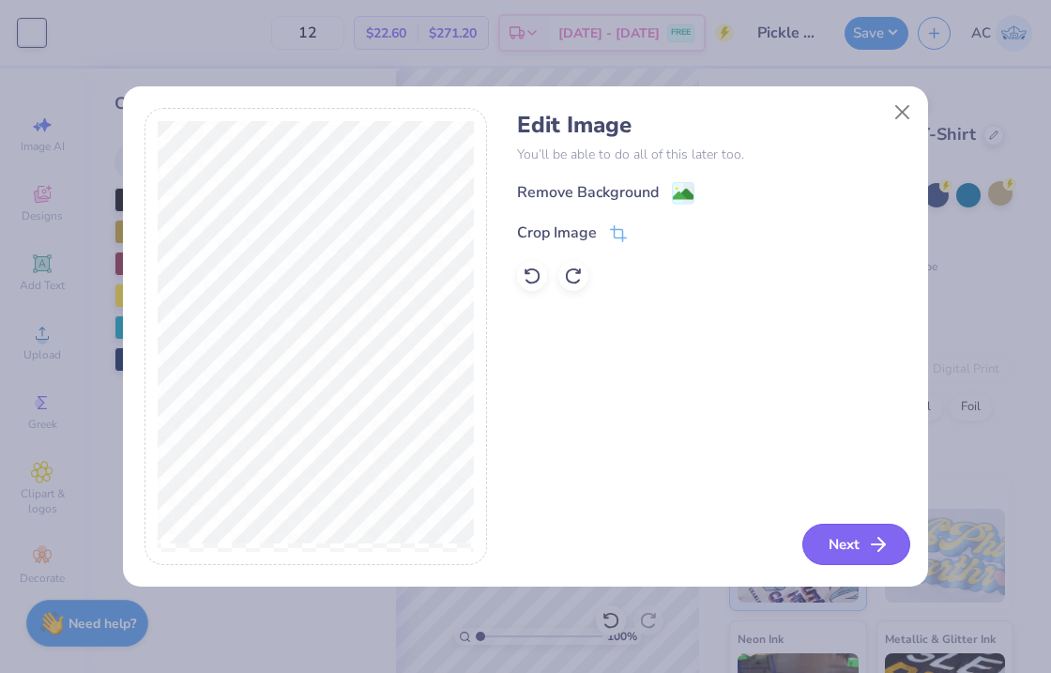
click at [879, 538] on icon "button" at bounding box center [878, 544] width 23 height 23
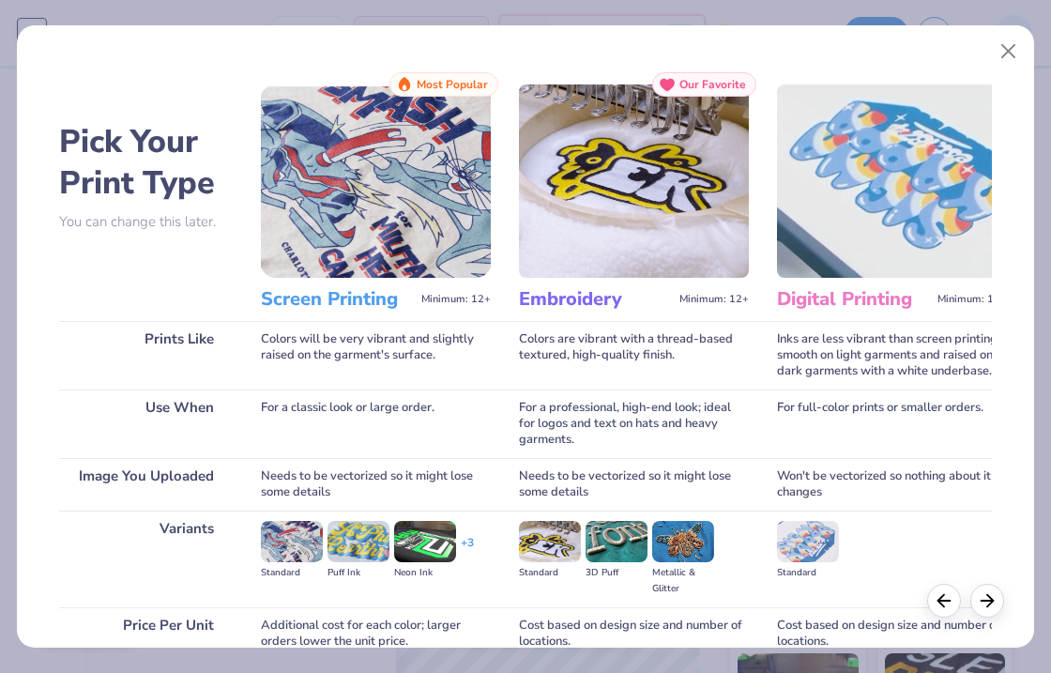
scroll to position [169, 0]
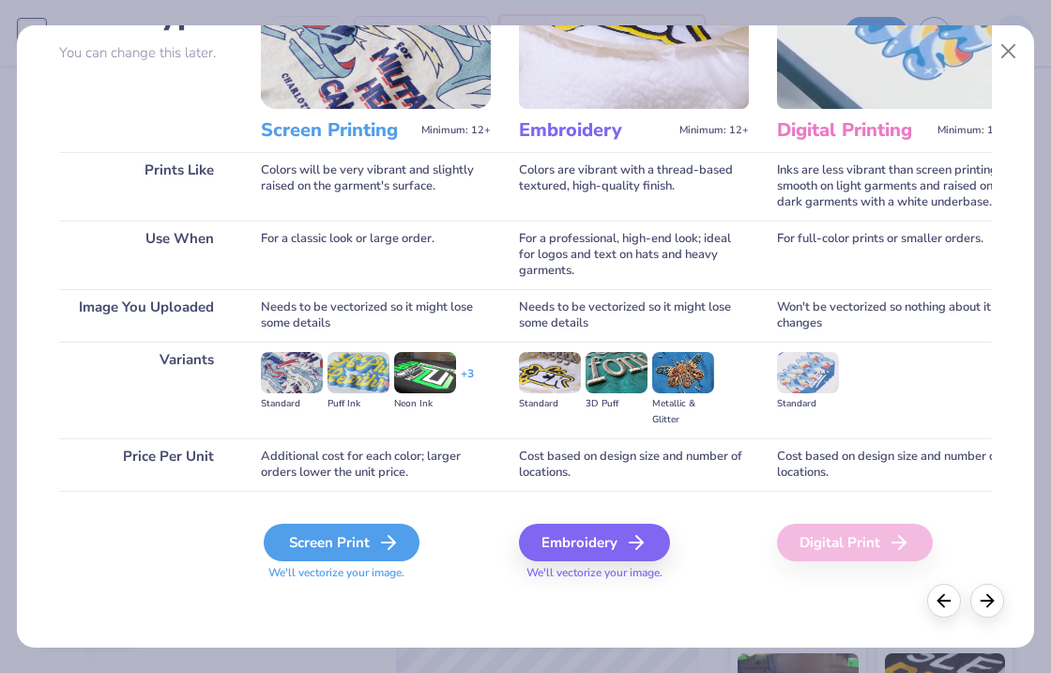
click at [365, 547] on div "Screen Print" at bounding box center [342, 543] width 156 height 38
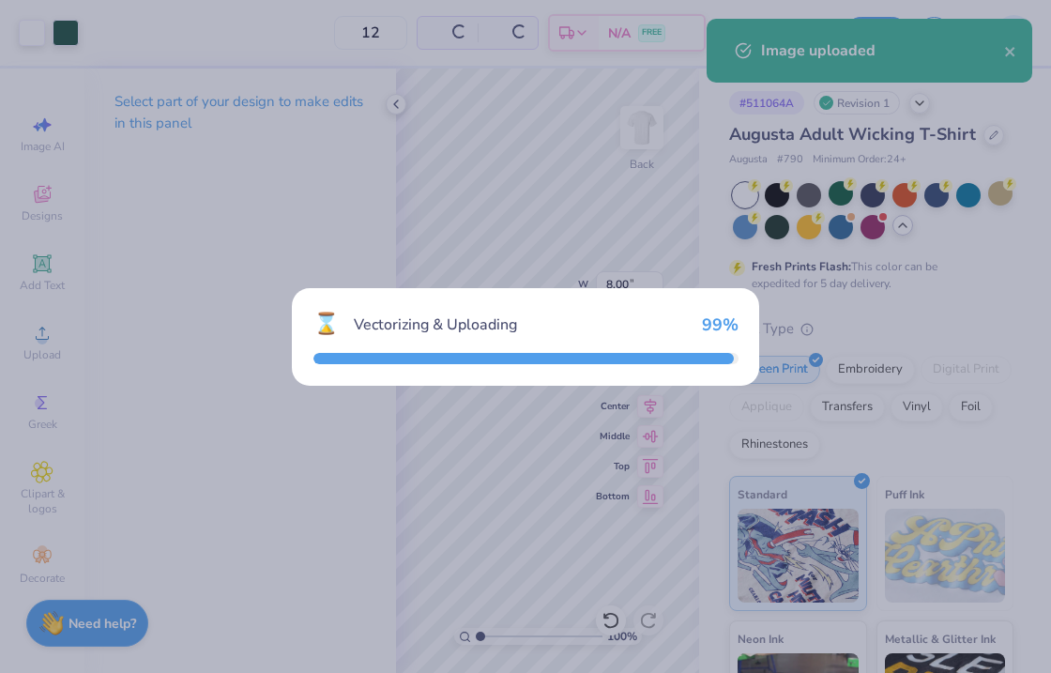
type input "8.00"
type input "6.55"
type input "9.73"
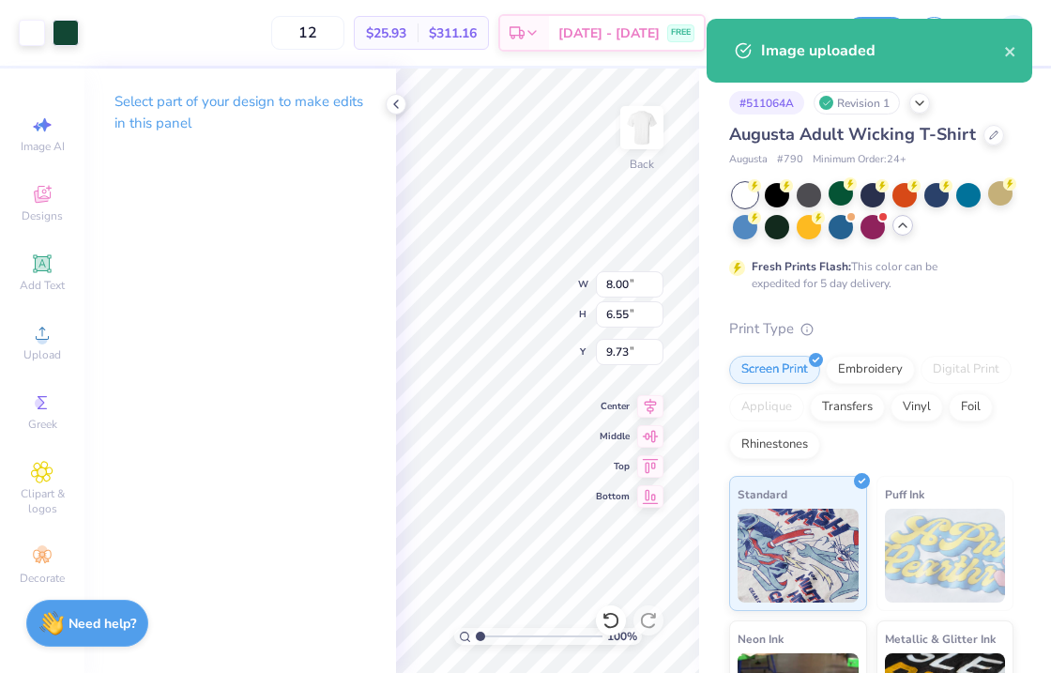
type input "10.05"
type input "4.79"
type input "3.00"
click at [41, 27] on div at bounding box center [32, 31] width 26 height 26
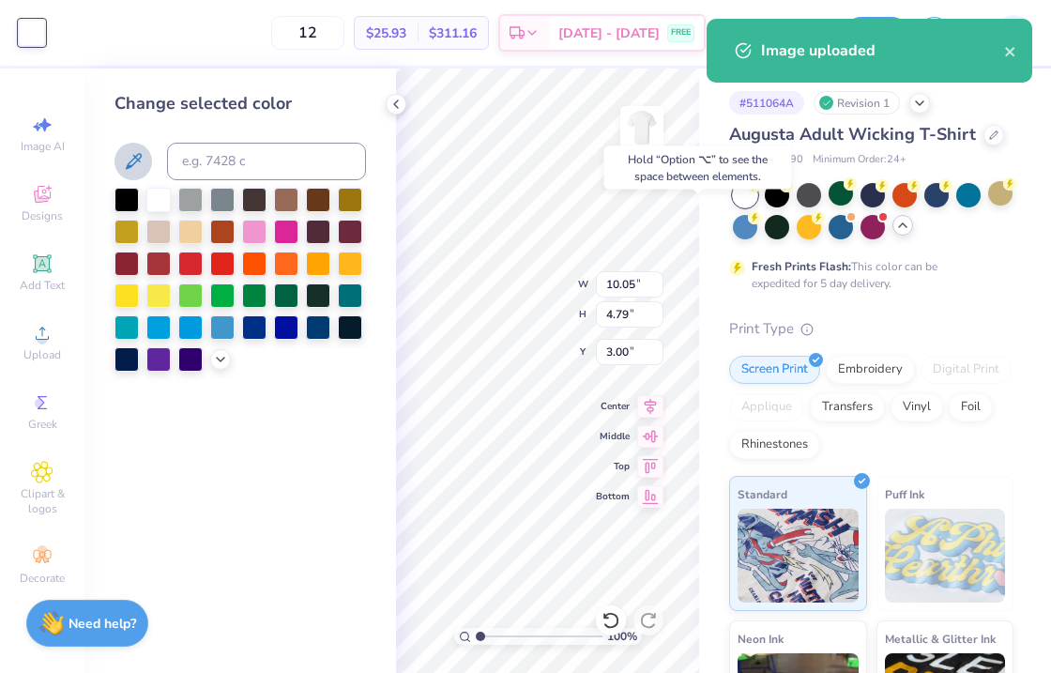
click at [134, 155] on icon at bounding box center [133, 161] width 23 height 23
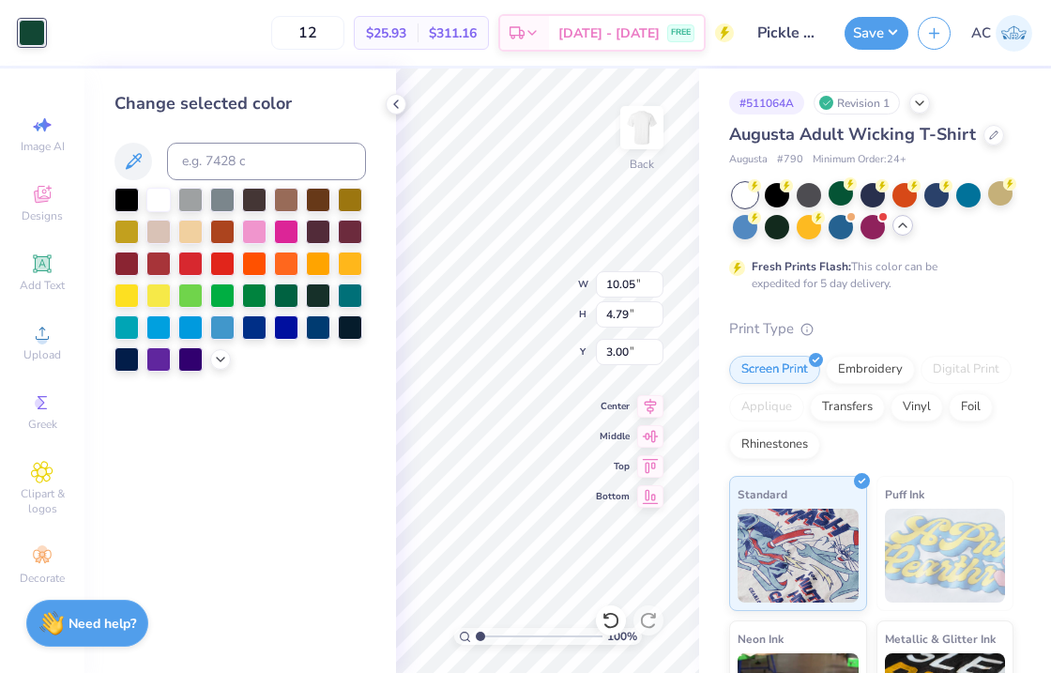
type input "8.00"
type input "6.55"
type input "9.73"
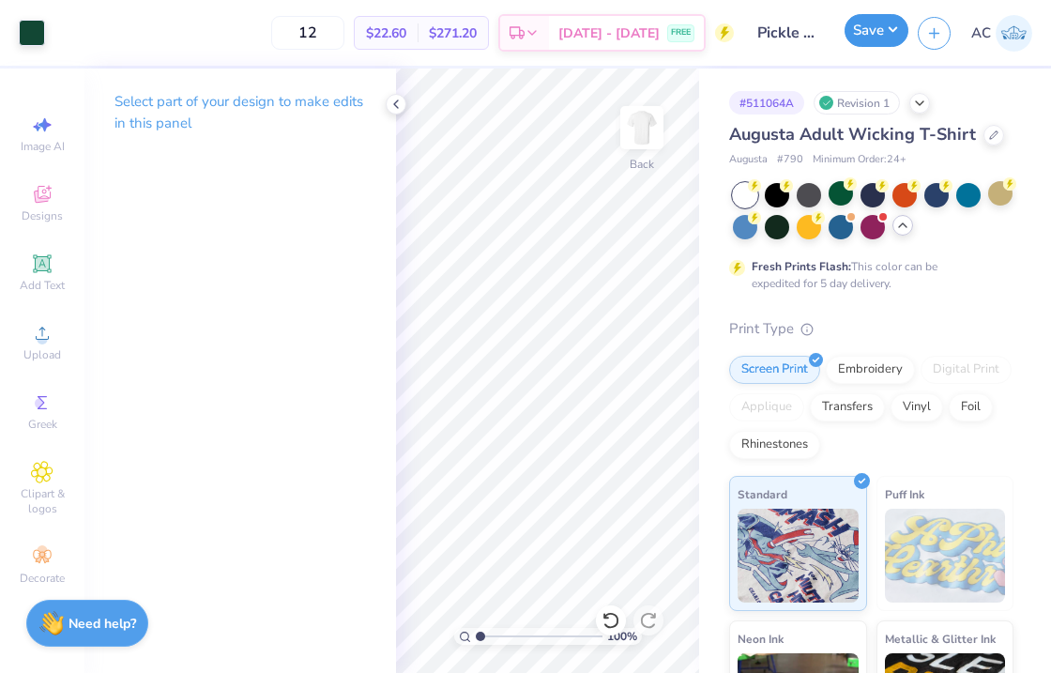
click at [892, 32] on button "Save" at bounding box center [877, 30] width 64 height 33
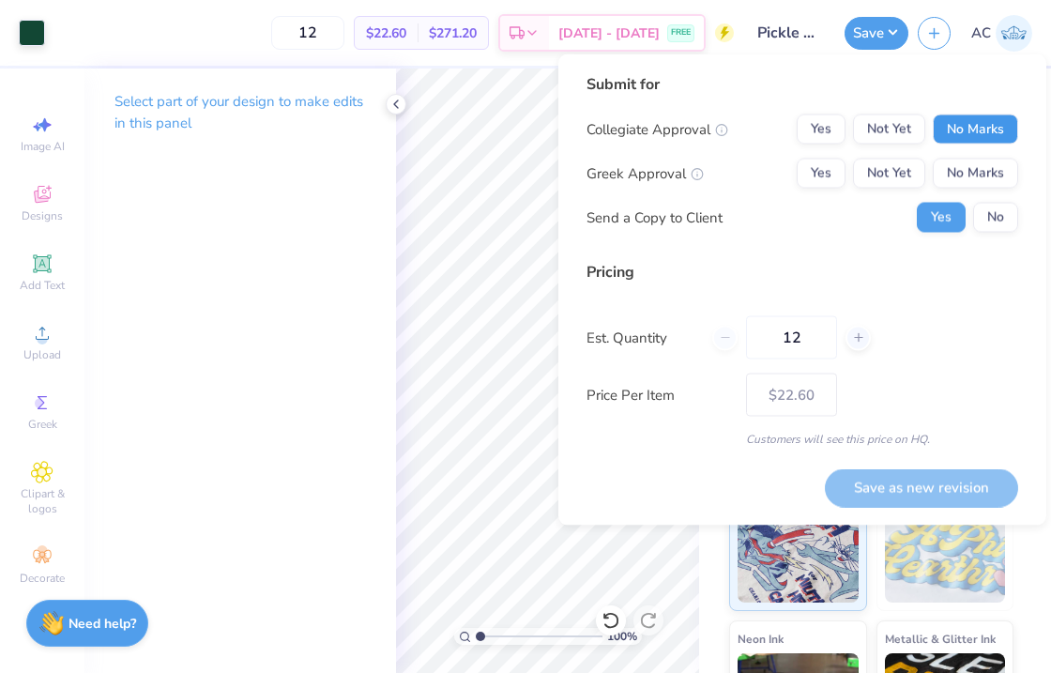
click at [973, 127] on button "No Marks" at bounding box center [975, 129] width 85 height 30
click at [973, 164] on button "No Marks" at bounding box center [975, 174] width 85 height 30
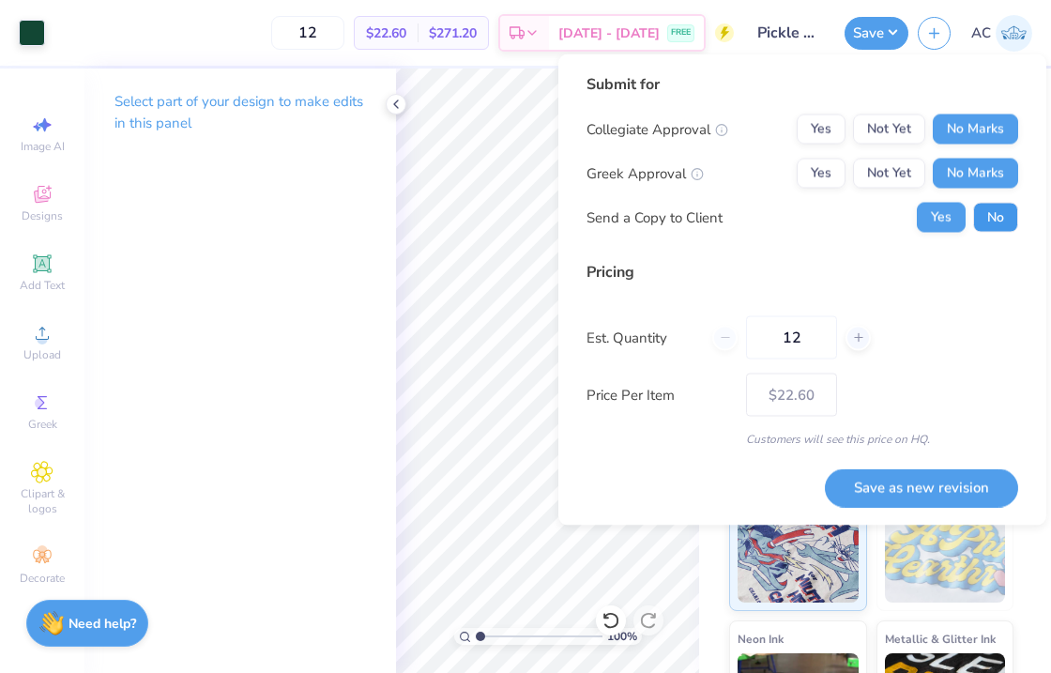
click at [986, 222] on button "No" at bounding box center [995, 218] width 45 height 30
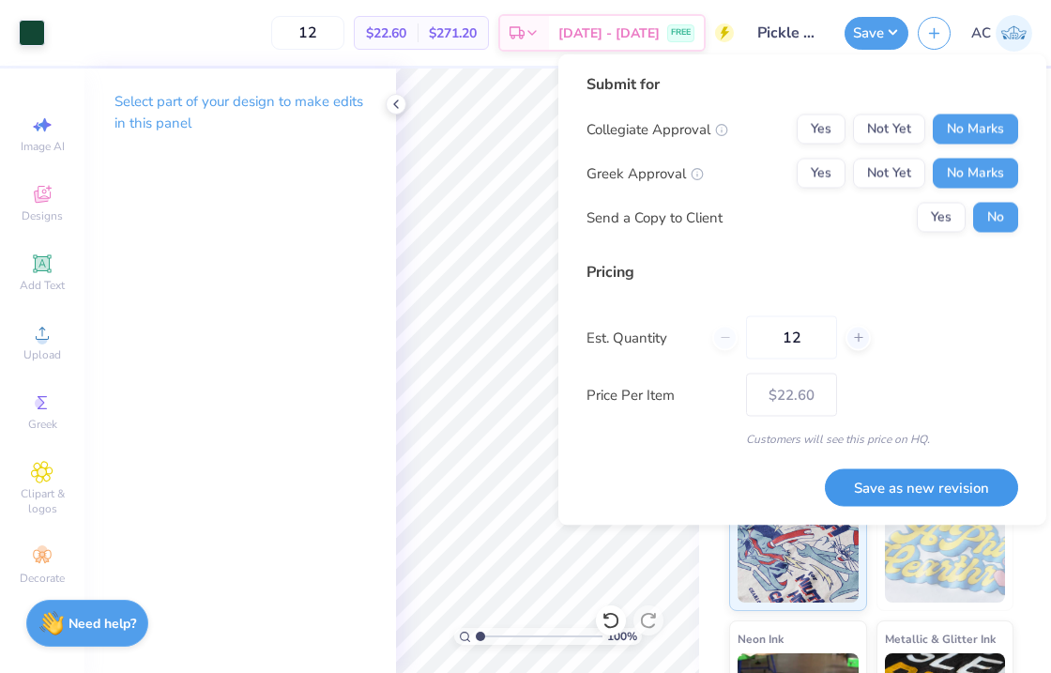
click at [952, 485] on button "Save as new revision" at bounding box center [921, 487] width 193 height 38
type input "$22.60"
click at [392, 103] on icon at bounding box center [395, 104] width 15 height 15
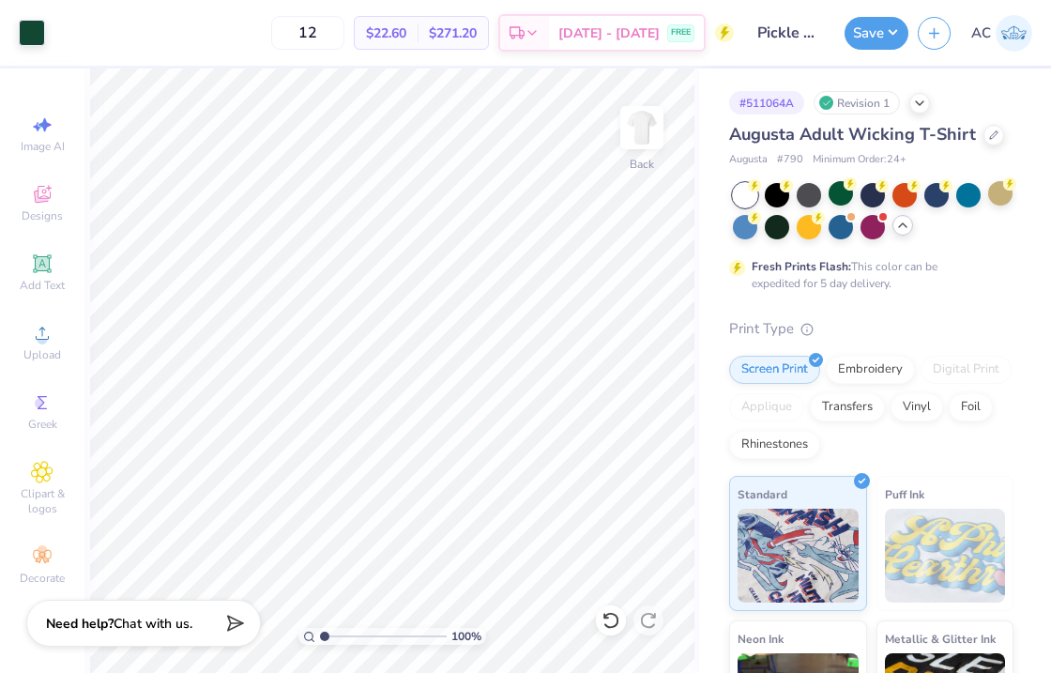
click at [805, 30] on input "Pickle Shirt" at bounding box center [789, 33] width 92 height 38
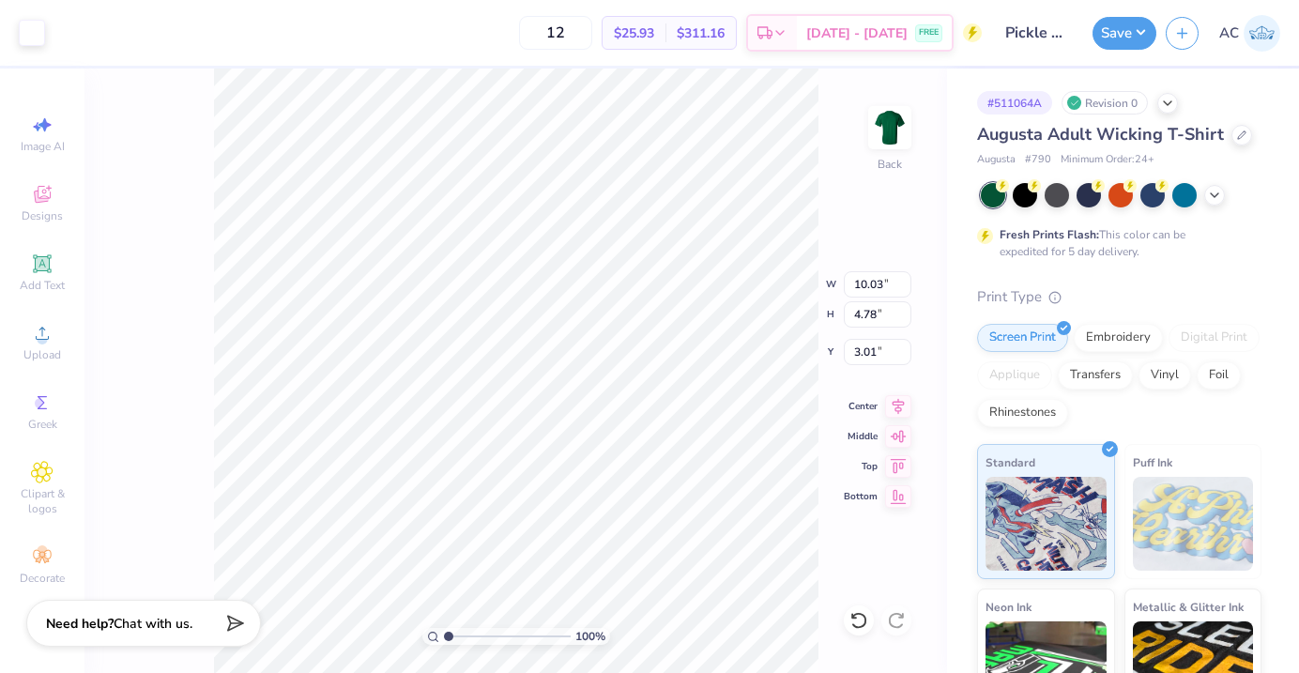
type input "10.03"
type input "4.78"
type input "3.01"
type input "8.00"
type input "3.81"
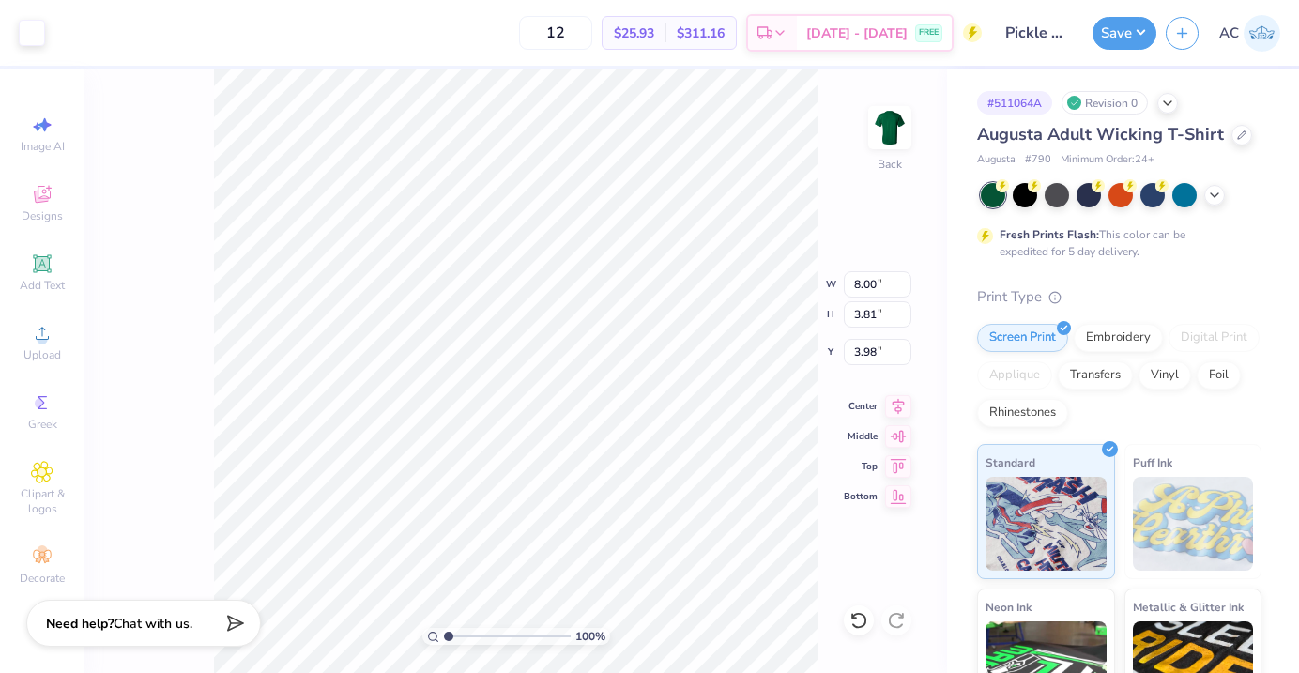
type input "3.51"
click at [1139, 30] on button "Save" at bounding box center [1124, 30] width 64 height 33
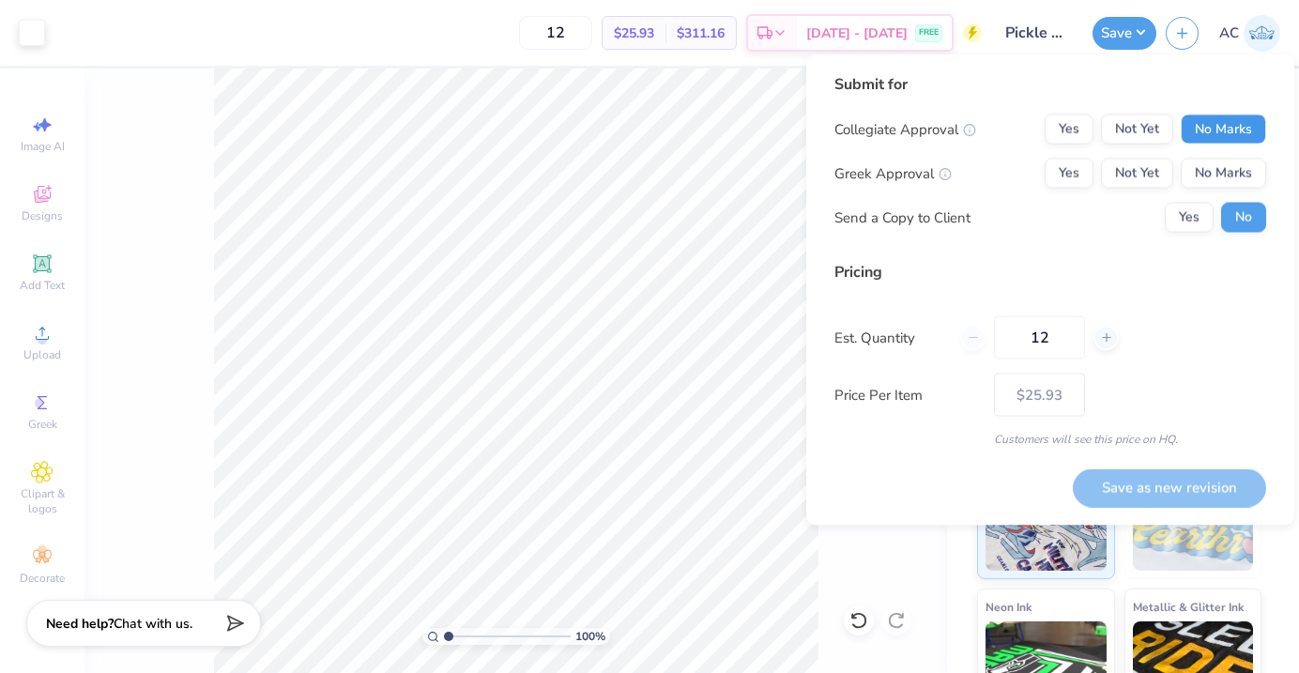
click at [1249, 128] on button "No Marks" at bounding box center [1222, 129] width 85 height 30
click at [1249, 164] on button "No Marks" at bounding box center [1222, 174] width 85 height 30
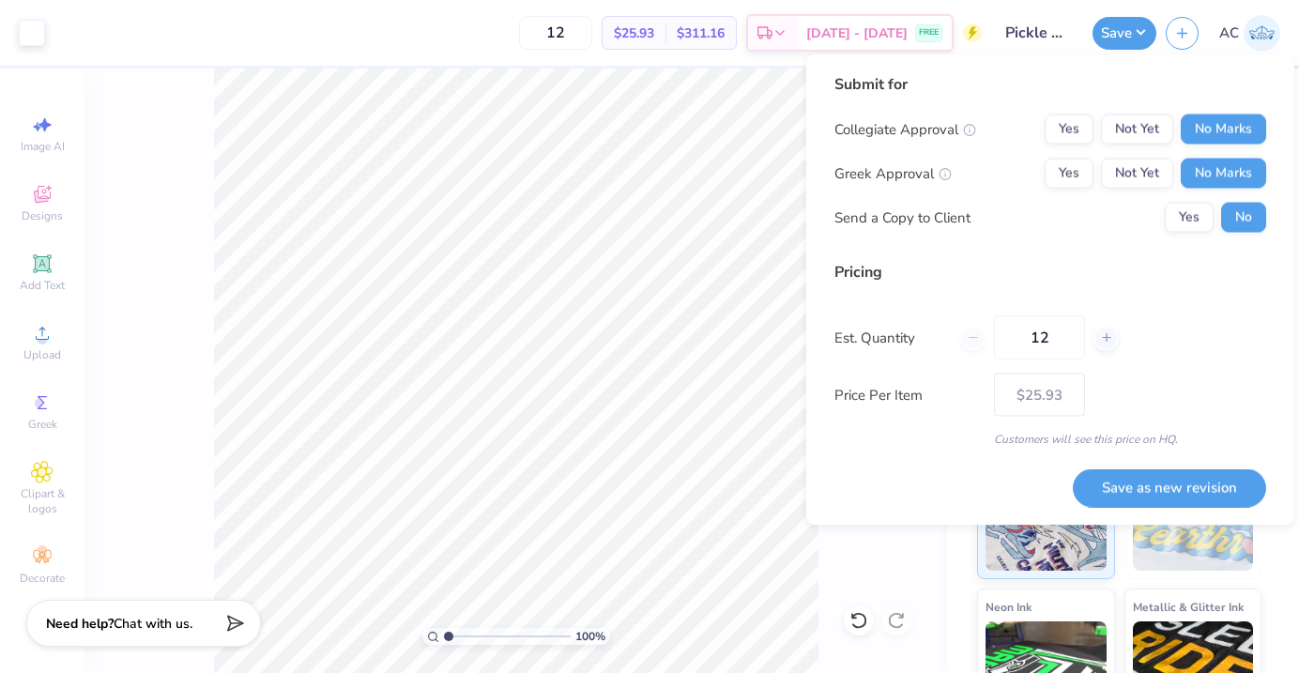
click at [817, 543] on div "100 % Back" at bounding box center [515, 371] width 862 height 604
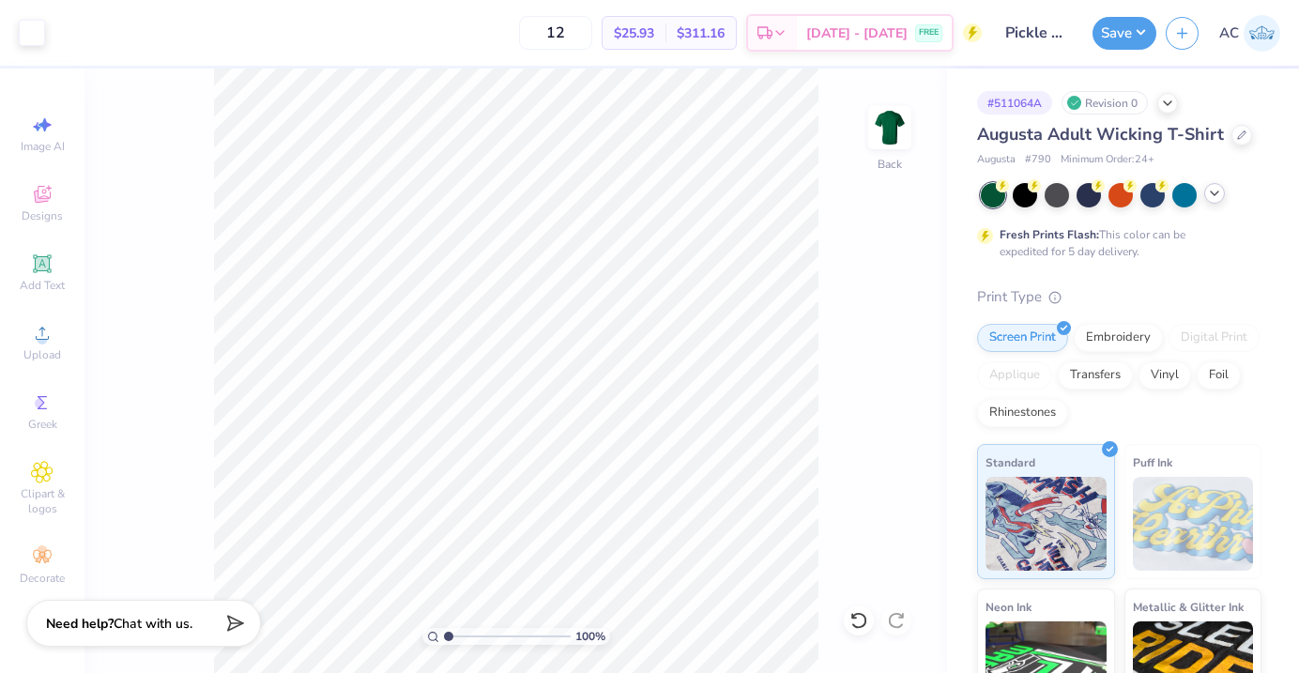
click at [1210, 199] on icon at bounding box center [1214, 193] width 15 height 15
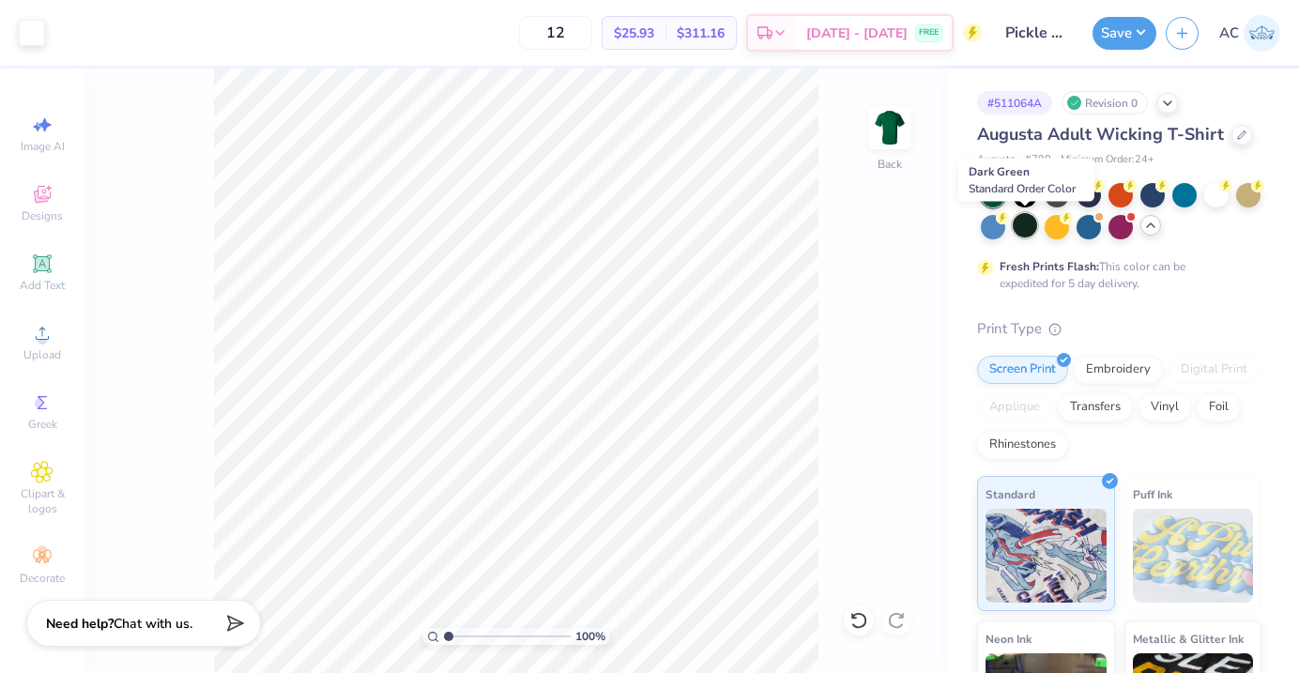
click at [1023, 221] on div at bounding box center [1025, 225] width 24 height 24
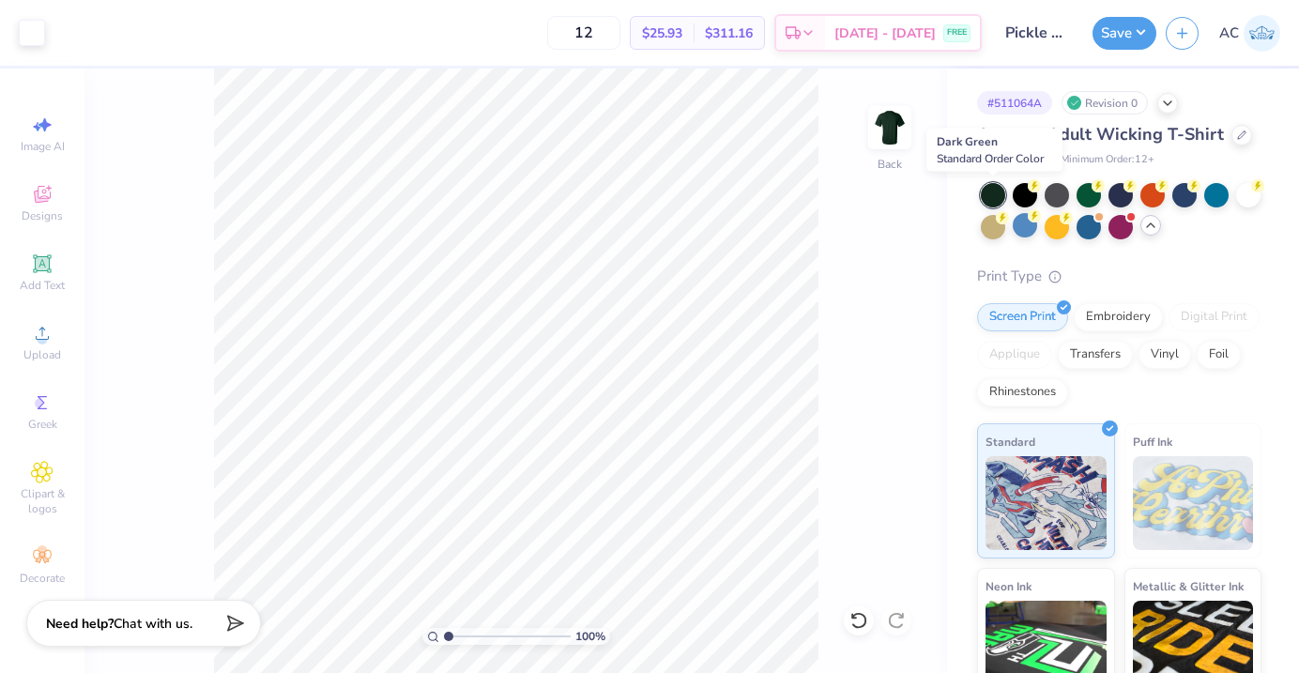
click at [994, 193] on div at bounding box center [993, 195] width 24 height 24
click at [1087, 193] on div at bounding box center [1088, 193] width 24 height 24
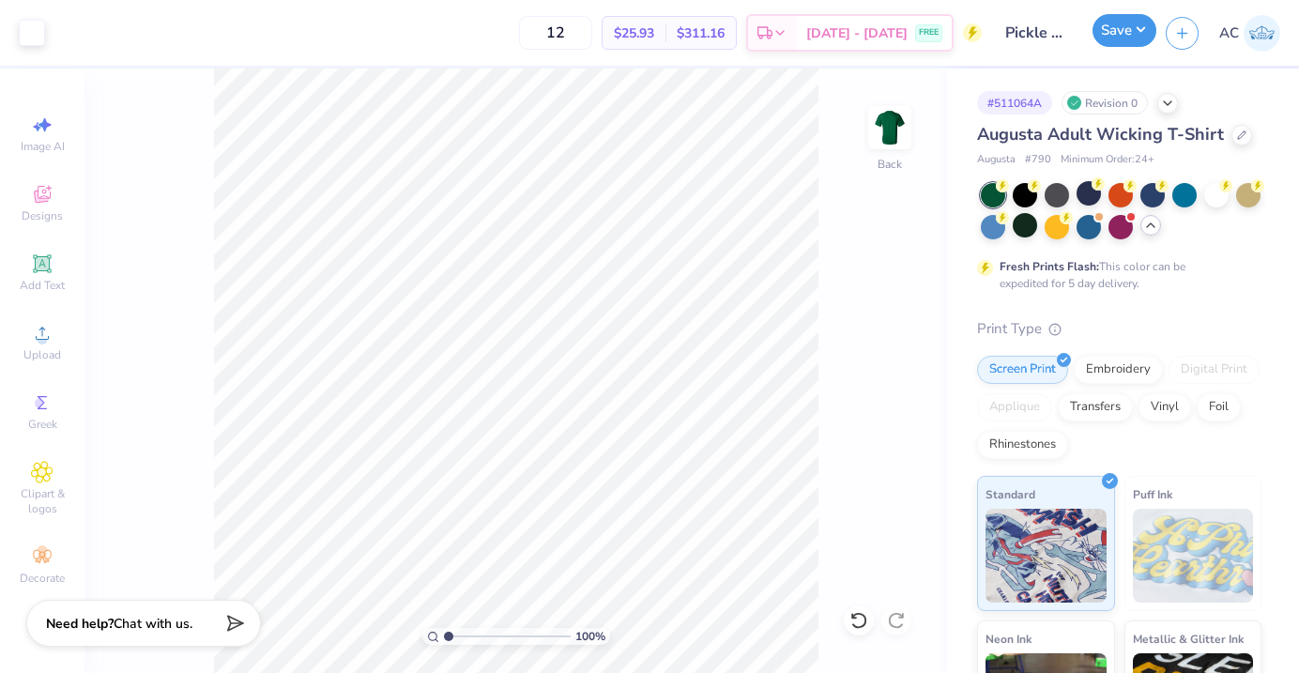
click at [1131, 35] on button "Save" at bounding box center [1124, 30] width 64 height 33
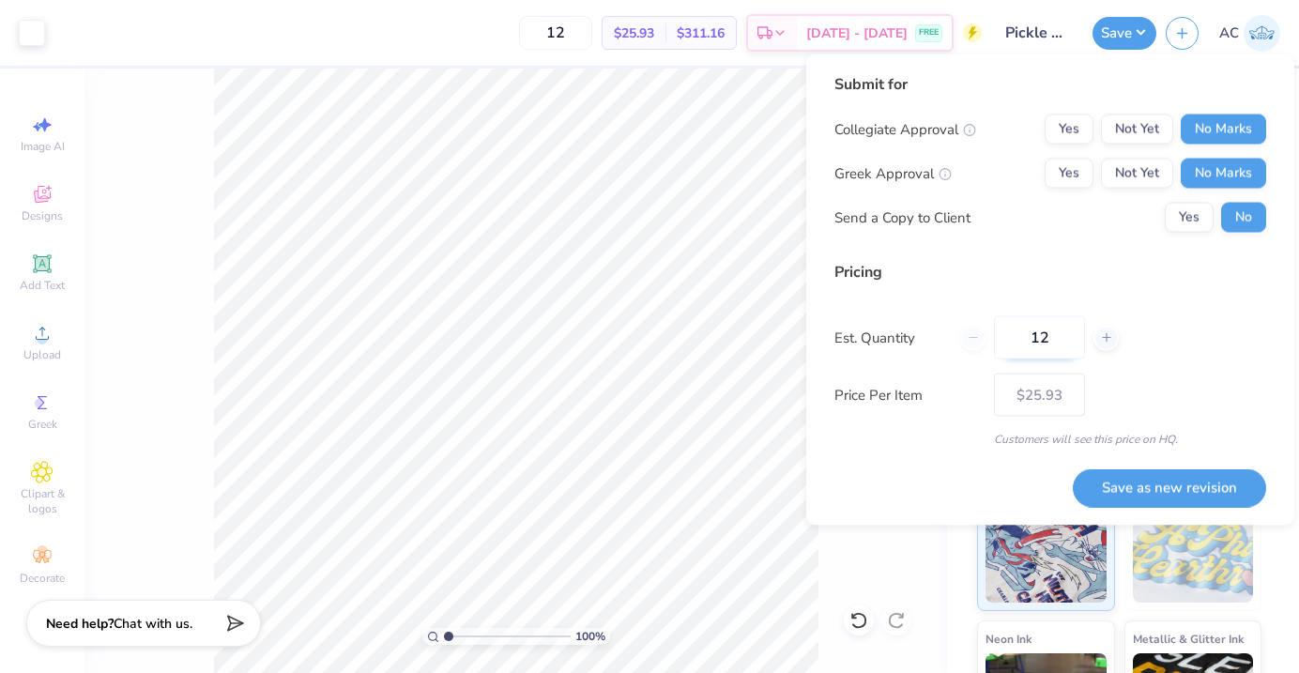
click at [1041, 335] on input "12" at bounding box center [1039, 337] width 91 height 43
type input "40"
type input "$15.82"
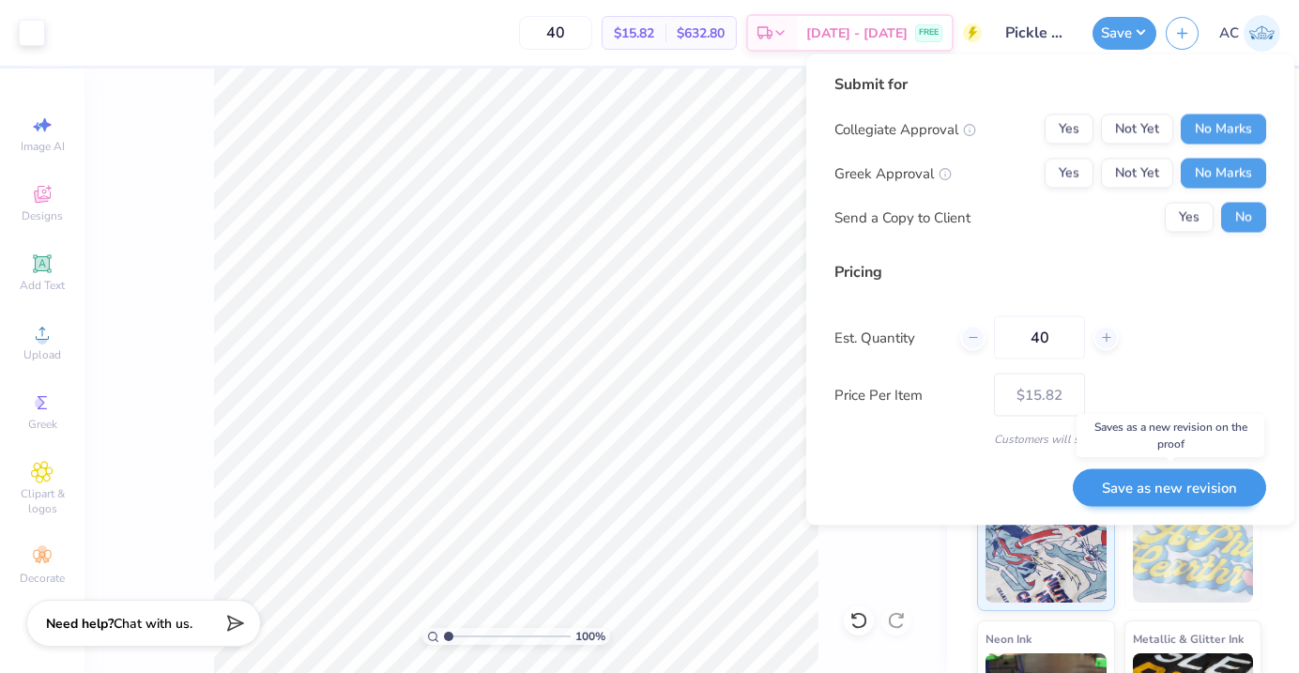
type input "40"
click at [1153, 486] on button "Save as new revision" at bounding box center [1169, 487] width 193 height 38
type input "$15.82"
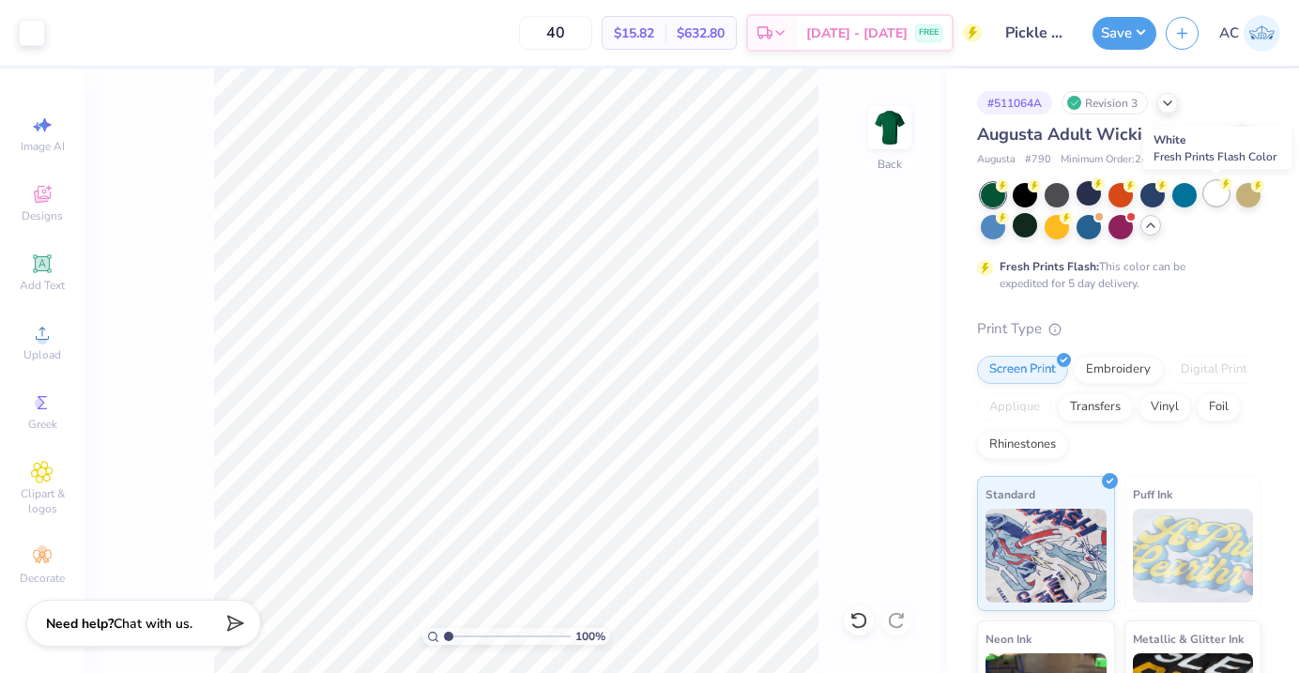
click at [1221, 197] on div at bounding box center [1216, 193] width 24 height 24
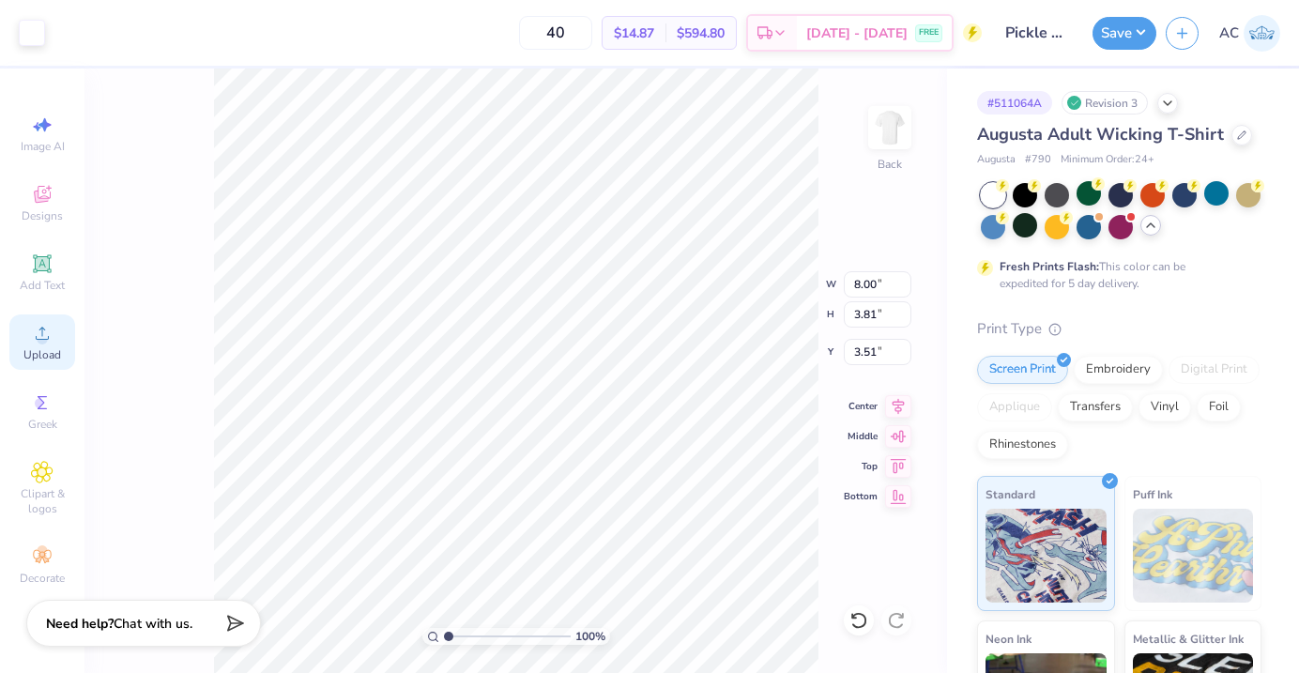
click at [47, 331] on icon at bounding box center [42, 333] width 23 height 23
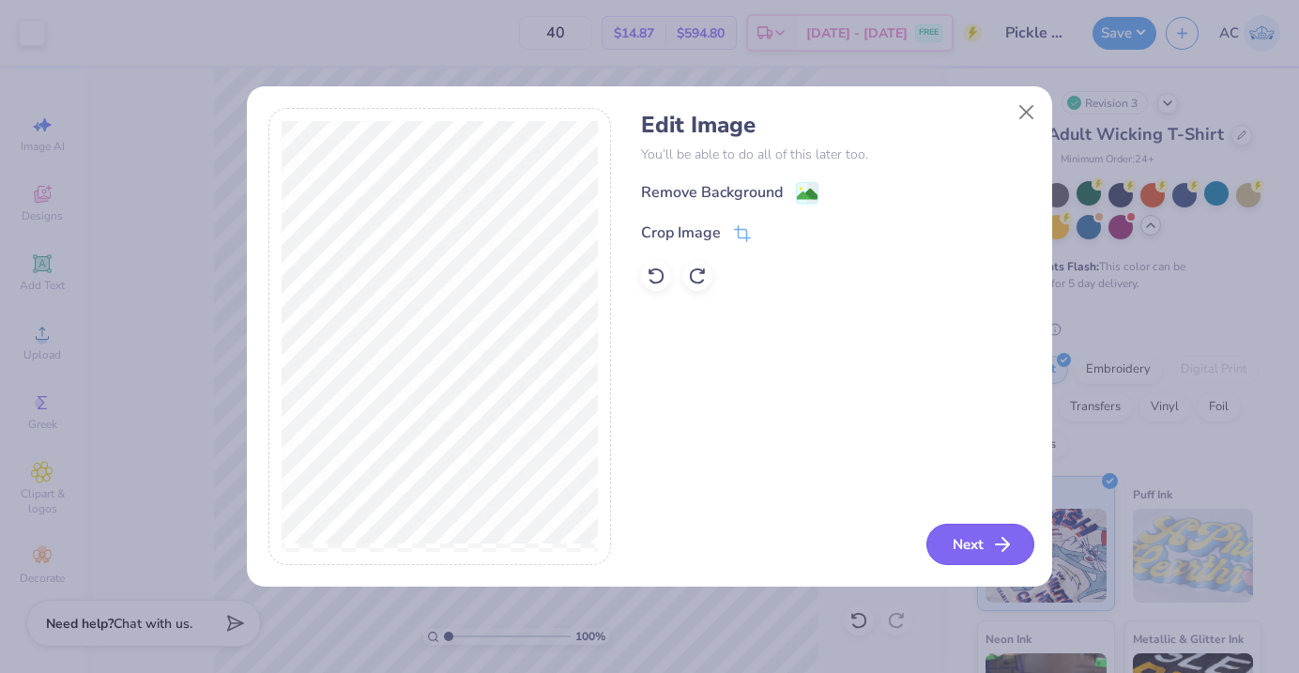
click at [989, 530] on button "Next" at bounding box center [980, 544] width 108 height 41
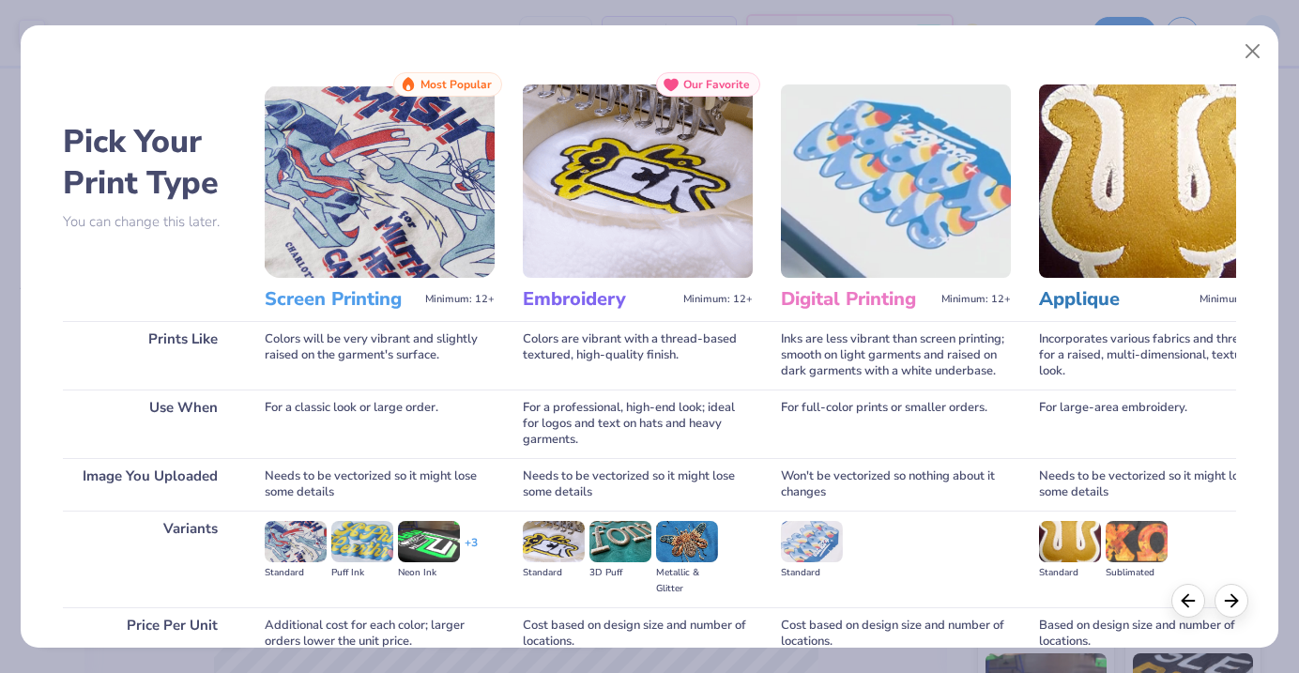
scroll to position [169, 0]
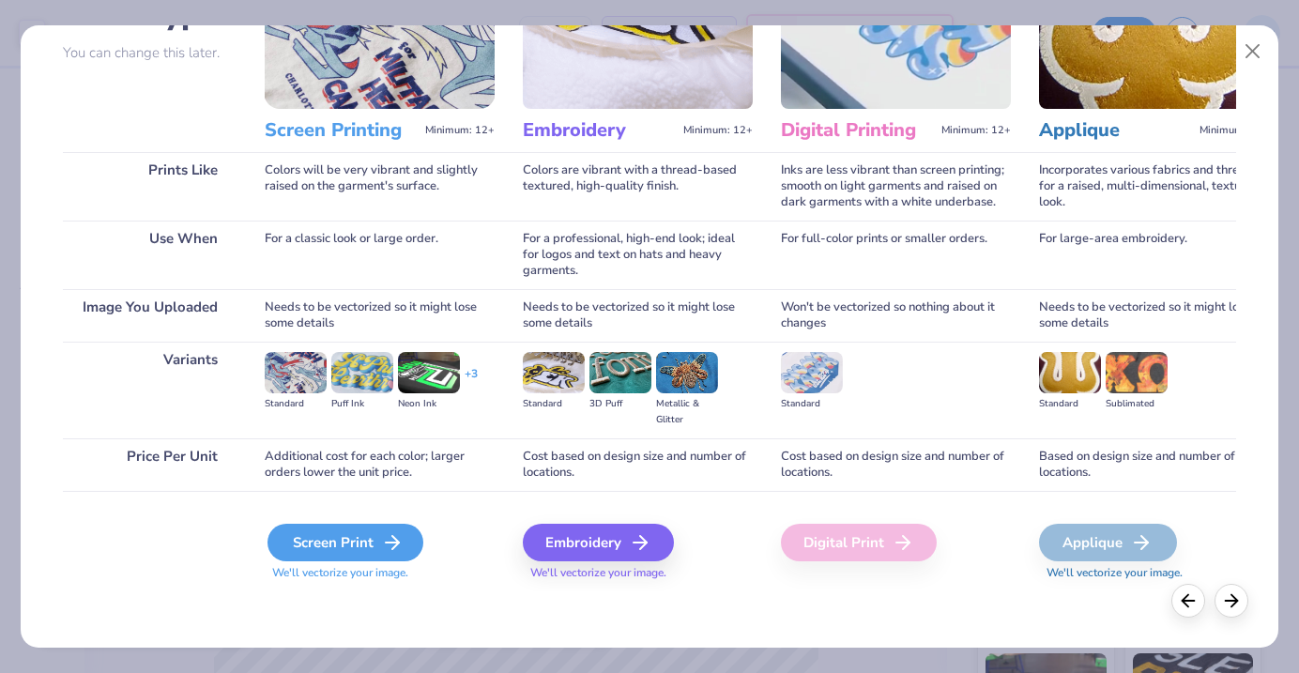
click at [357, 560] on div "Screen Print We'll vectorize your image." at bounding box center [380, 552] width 230 height 57
click at [346, 542] on div "Screen Print" at bounding box center [345, 543] width 156 height 38
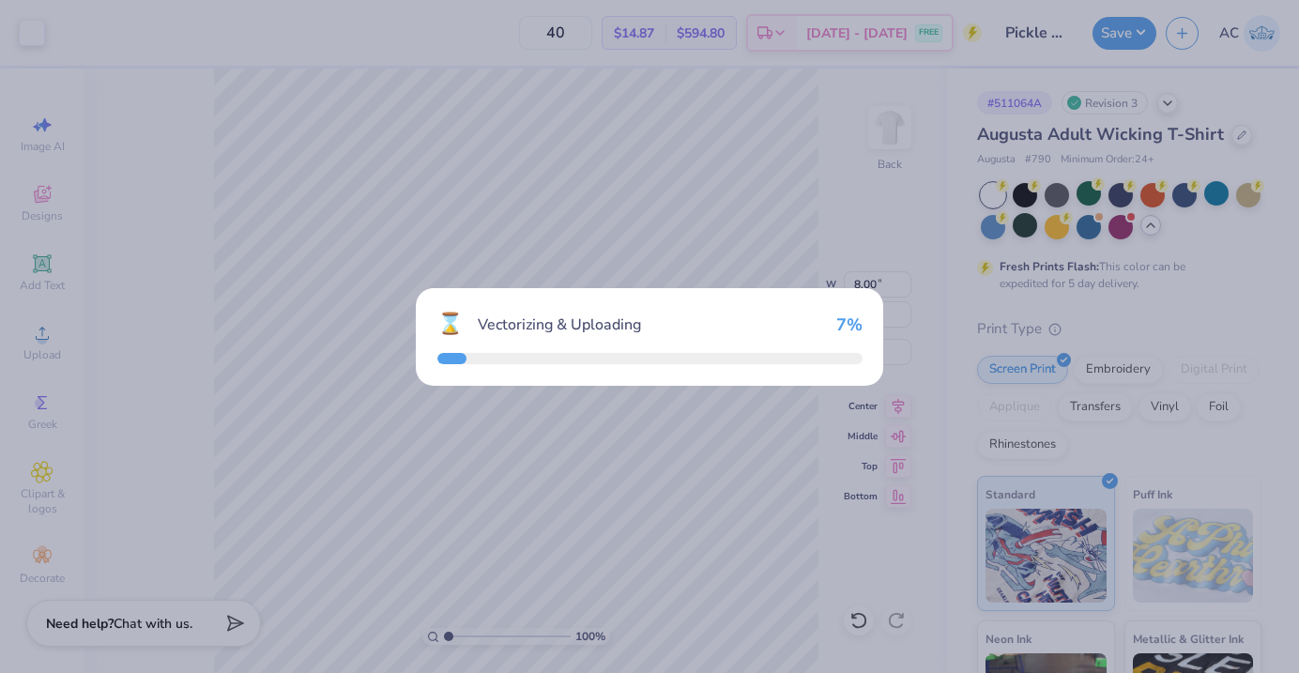
type input "6.55"
type input "9.73"
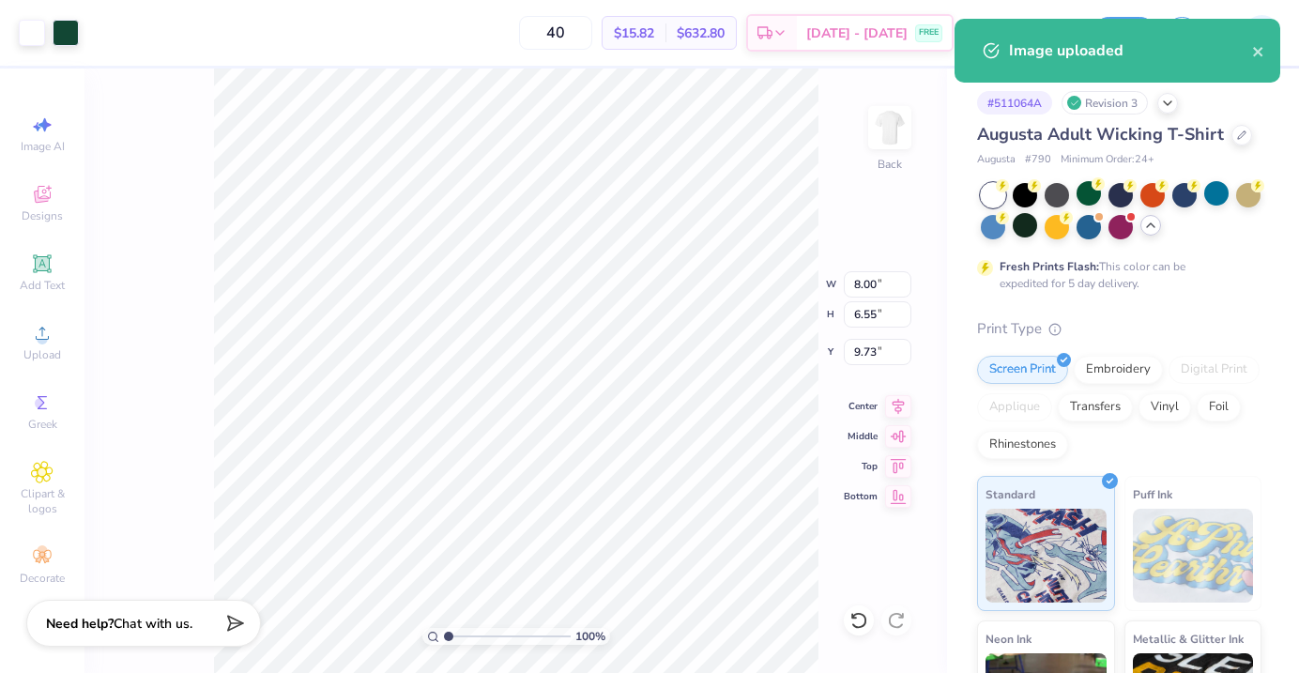
type input "3.81"
type input "3.52"
click at [35, 26] on div at bounding box center [32, 31] width 26 height 26
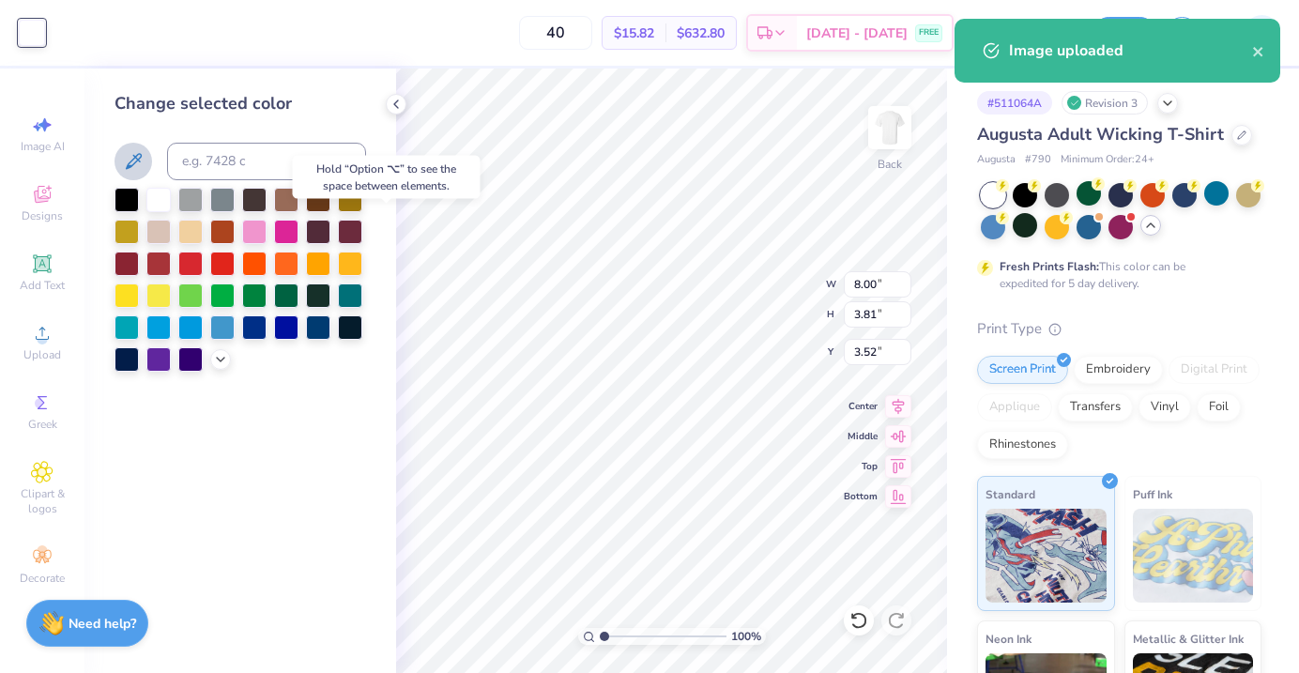
click at [142, 154] on icon at bounding box center [133, 161] width 23 height 23
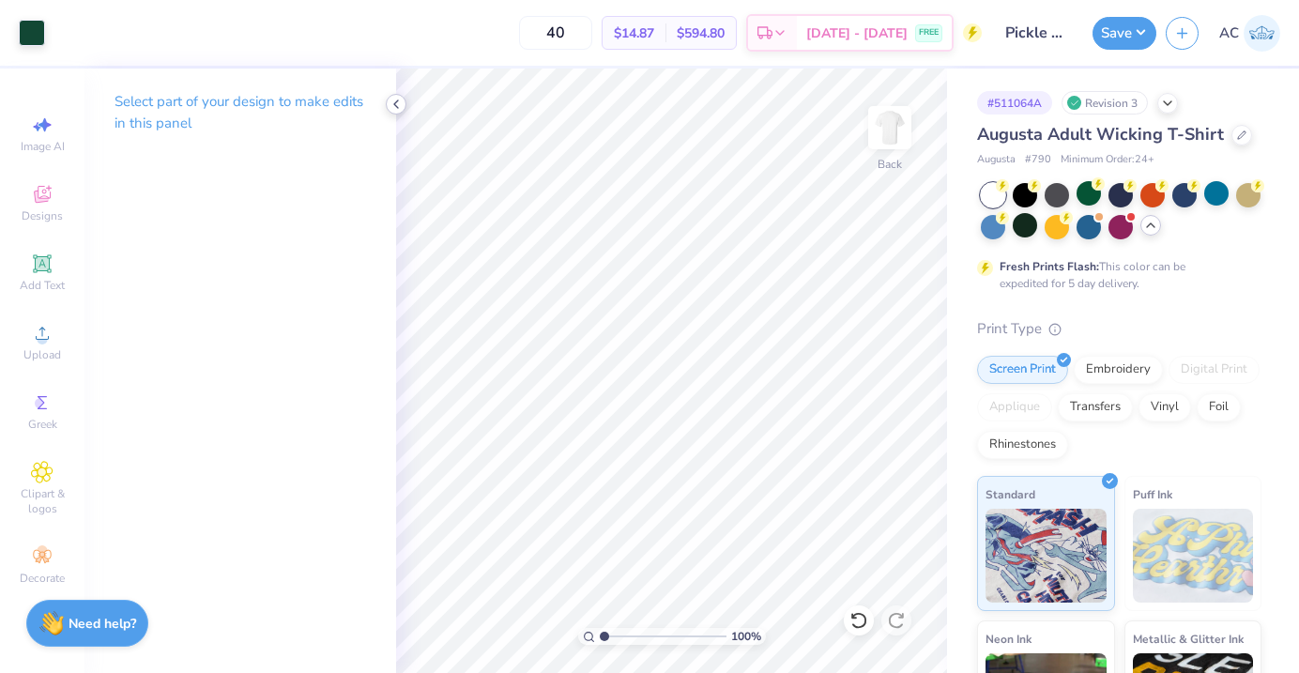
click at [398, 111] on icon at bounding box center [395, 104] width 15 height 15
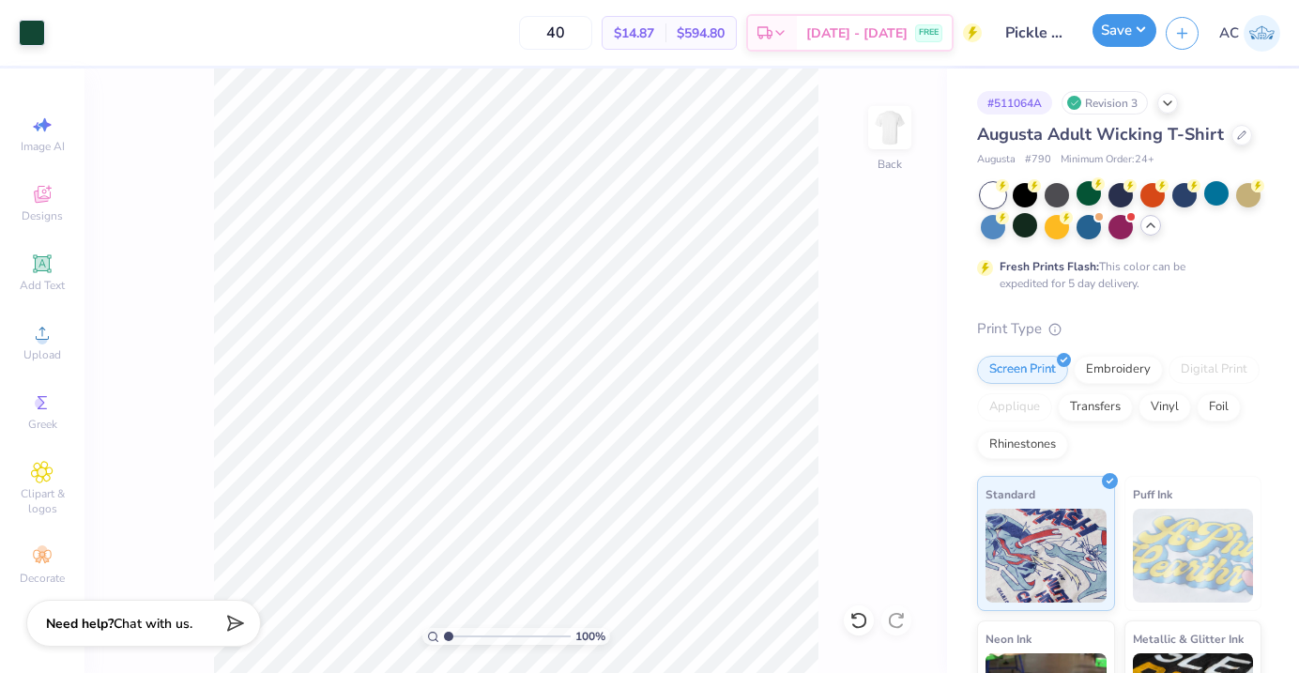
click at [1136, 26] on button "Save" at bounding box center [1124, 30] width 64 height 33
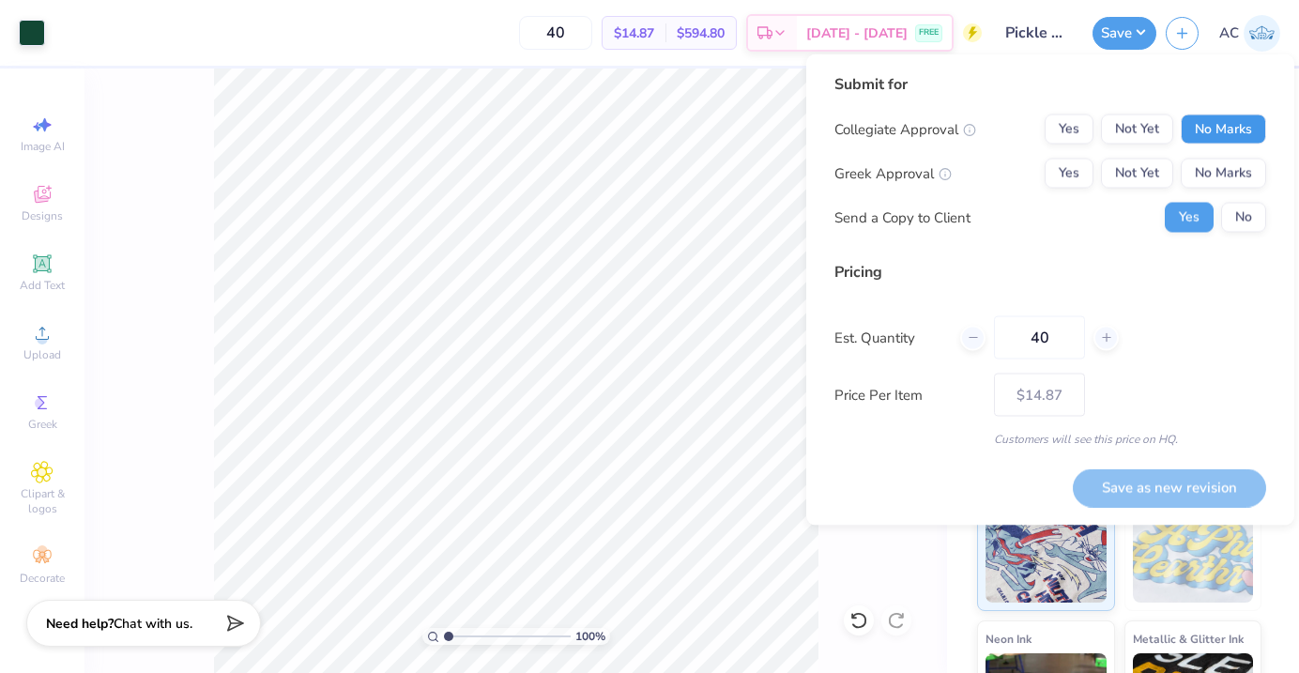
click at [1197, 136] on button "No Marks" at bounding box center [1222, 129] width 85 height 30
click at [1197, 165] on button "No Marks" at bounding box center [1222, 174] width 85 height 30
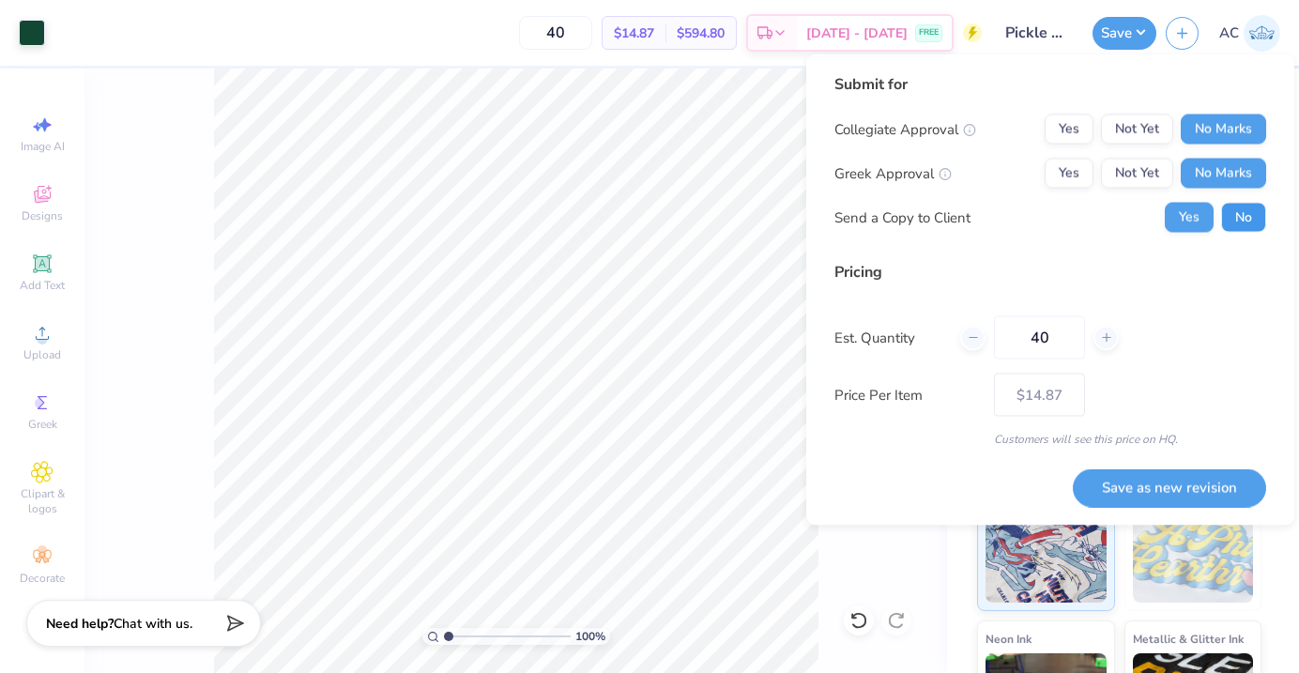
click at [1239, 218] on button "No" at bounding box center [1243, 218] width 45 height 30
click at [1158, 492] on button "Save as new revision" at bounding box center [1169, 487] width 193 height 38
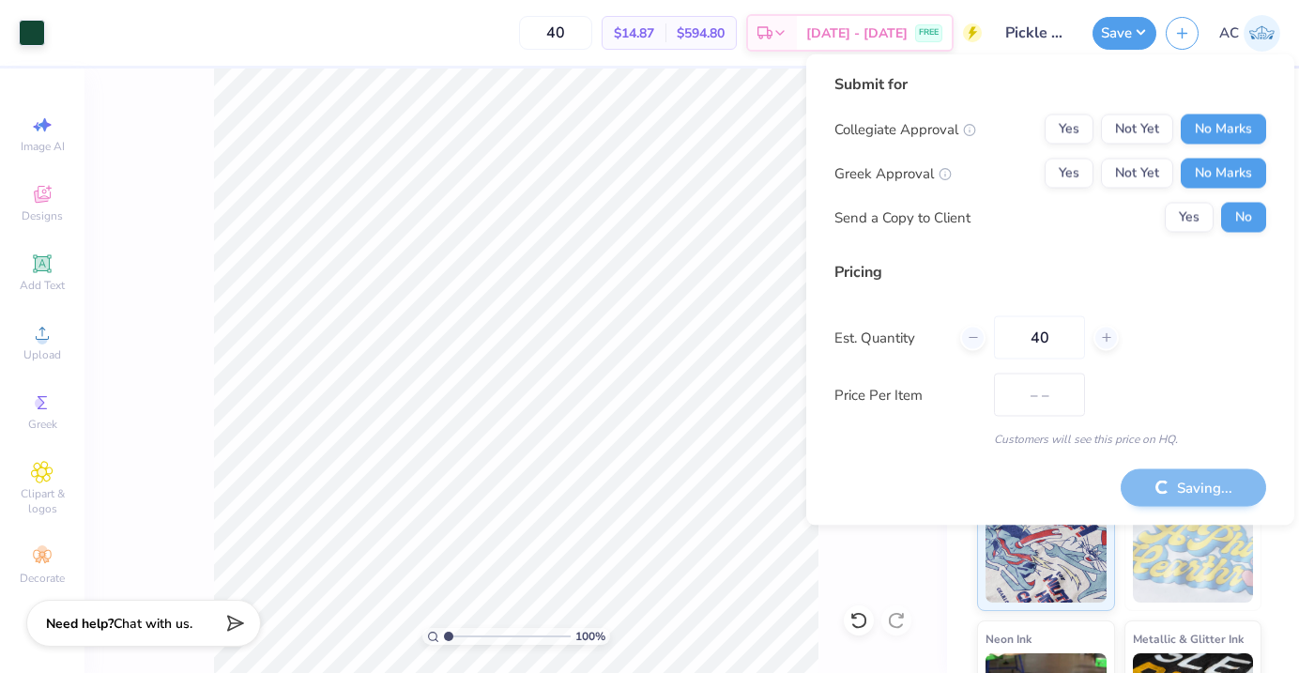
type input "$14.87"
